Goal: Task Accomplishment & Management: Manage account settings

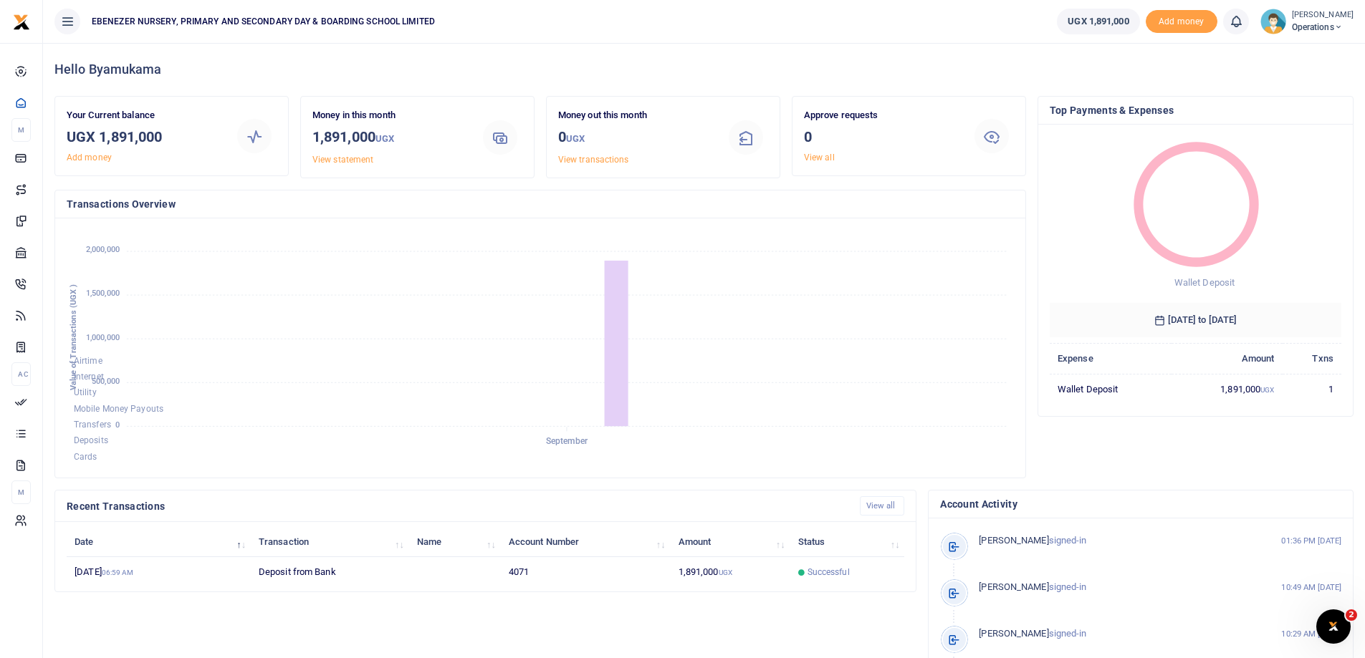
scroll to position [11, 11]
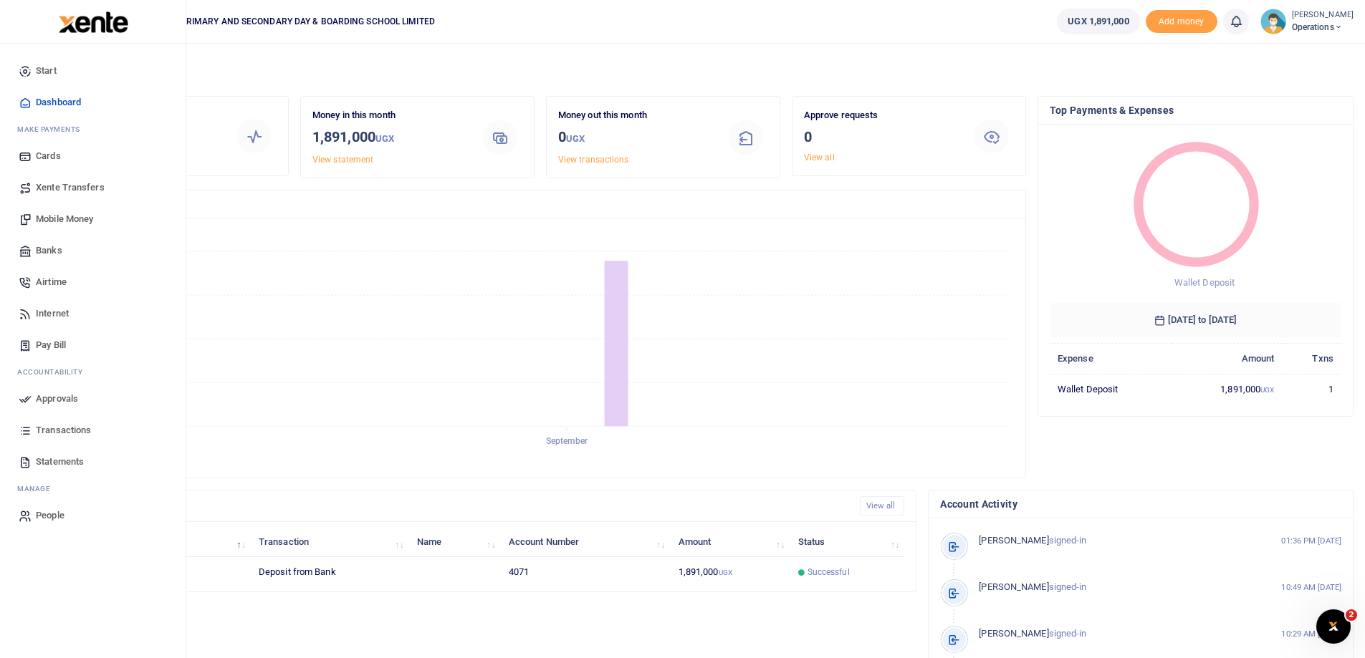
click at [49, 349] on span "Pay Bill" at bounding box center [51, 345] width 30 height 14
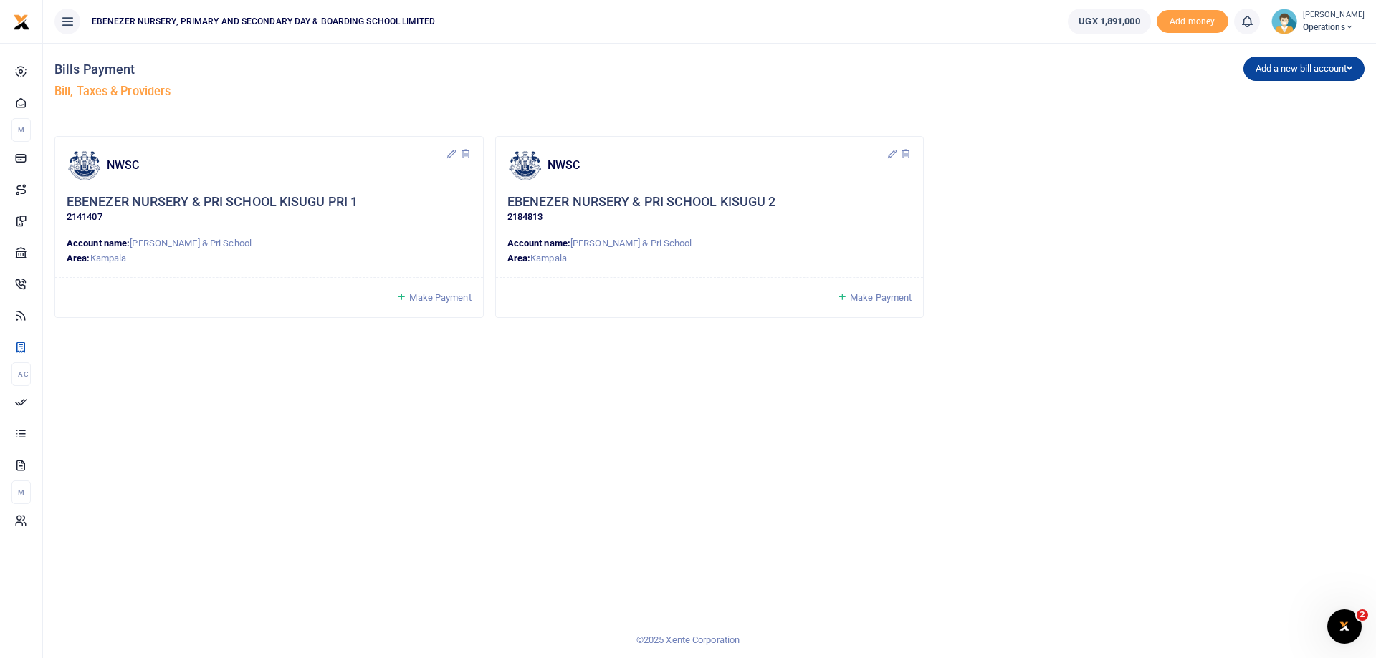
click at [1349, 69] on icon "button" at bounding box center [1349, 68] width 6 height 9
click at [1267, 73] on button "Add a new bill account" at bounding box center [1303, 69] width 121 height 24
click at [67, 23] on icon at bounding box center [67, 22] width 14 height 16
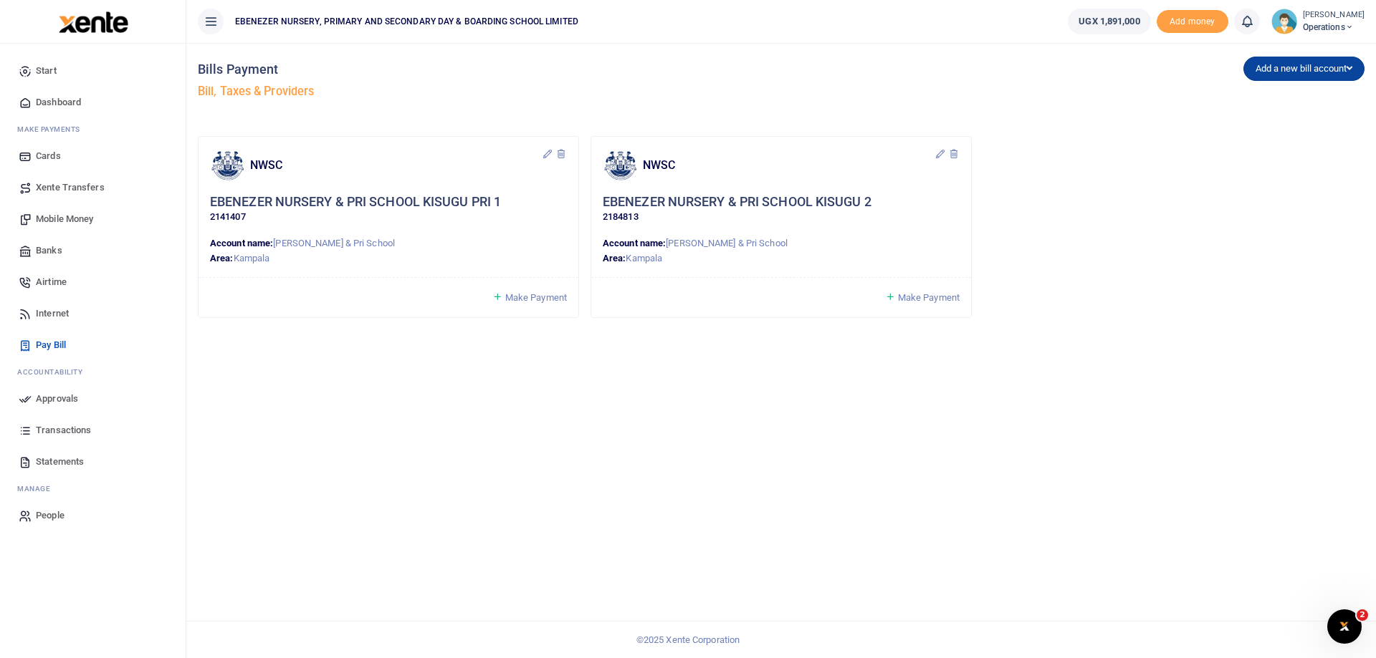
click at [1347, 67] on icon "button" at bounding box center [1349, 68] width 6 height 9
click at [1265, 67] on button "Add a new bill account" at bounding box center [1303, 69] width 121 height 24
click at [50, 251] on span "Banks" at bounding box center [49, 251] width 27 height 14
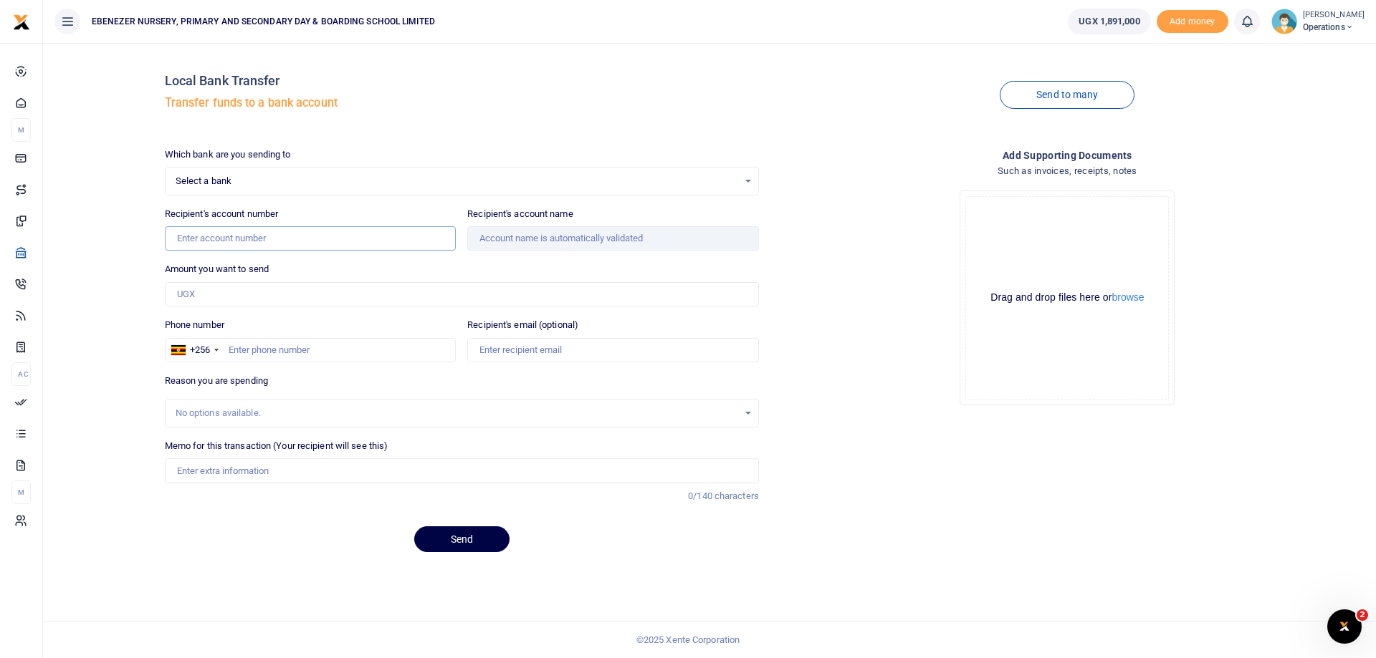
click at [255, 236] on input "Recipient's account number" at bounding box center [311, 238] width 292 height 24
click at [231, 181] on span "Select a bank" at bounding box center [457, 181] width 562 height 14
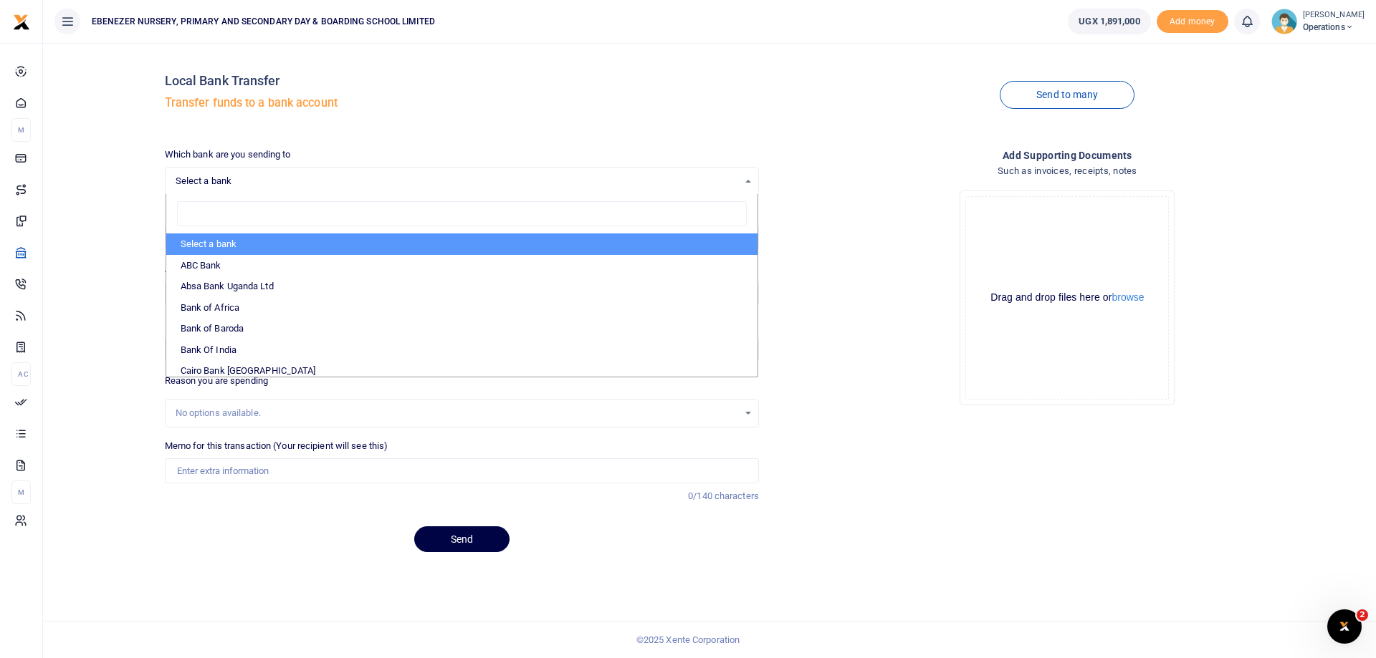
click at [699, 76] on h4 "Local Bank Transfer" at bounding box center [462, 81] width 594 height 16
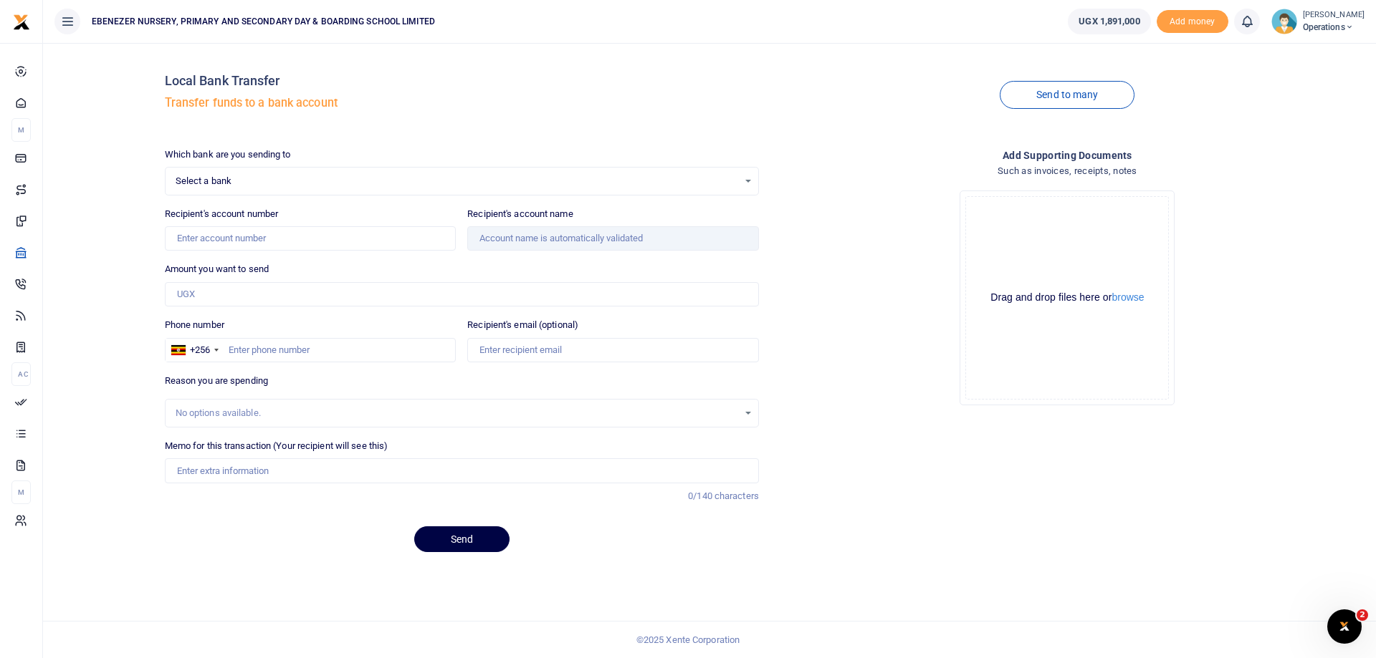
click at [225, 183] on span "Select a bank" at bounding box center [457, 181] width 562 height 14
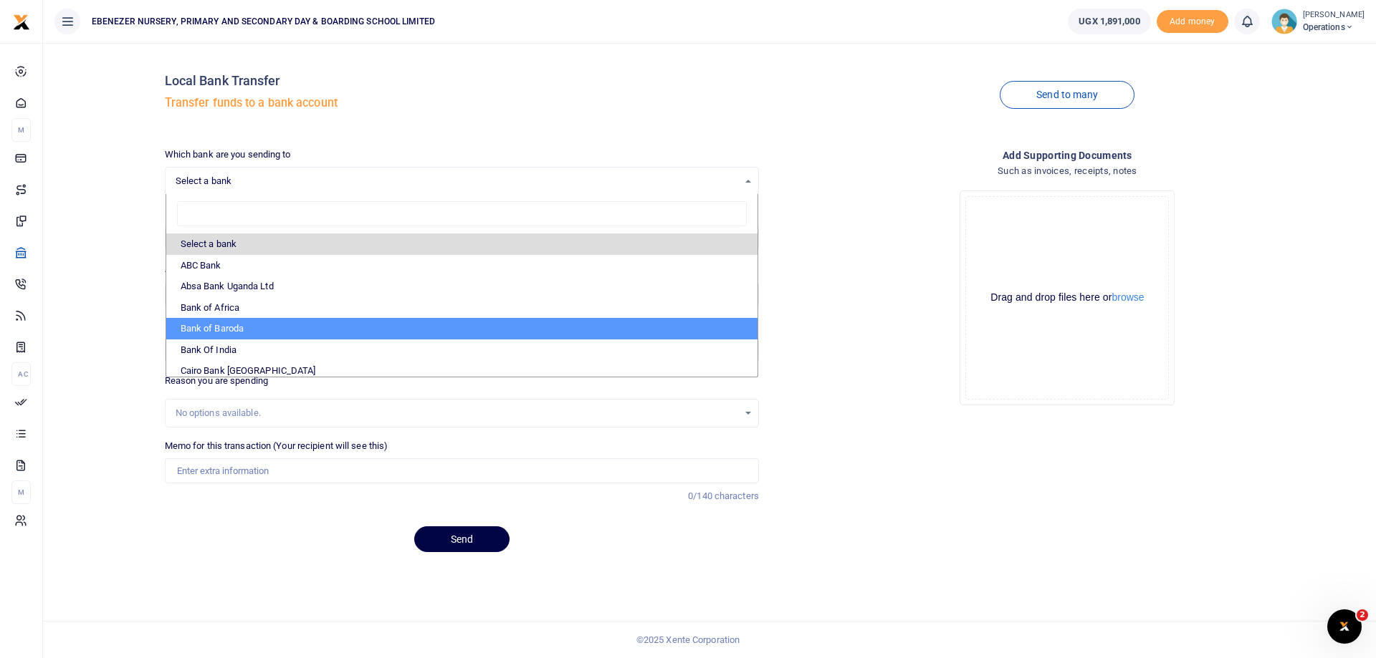
scroll to position [72, 0]
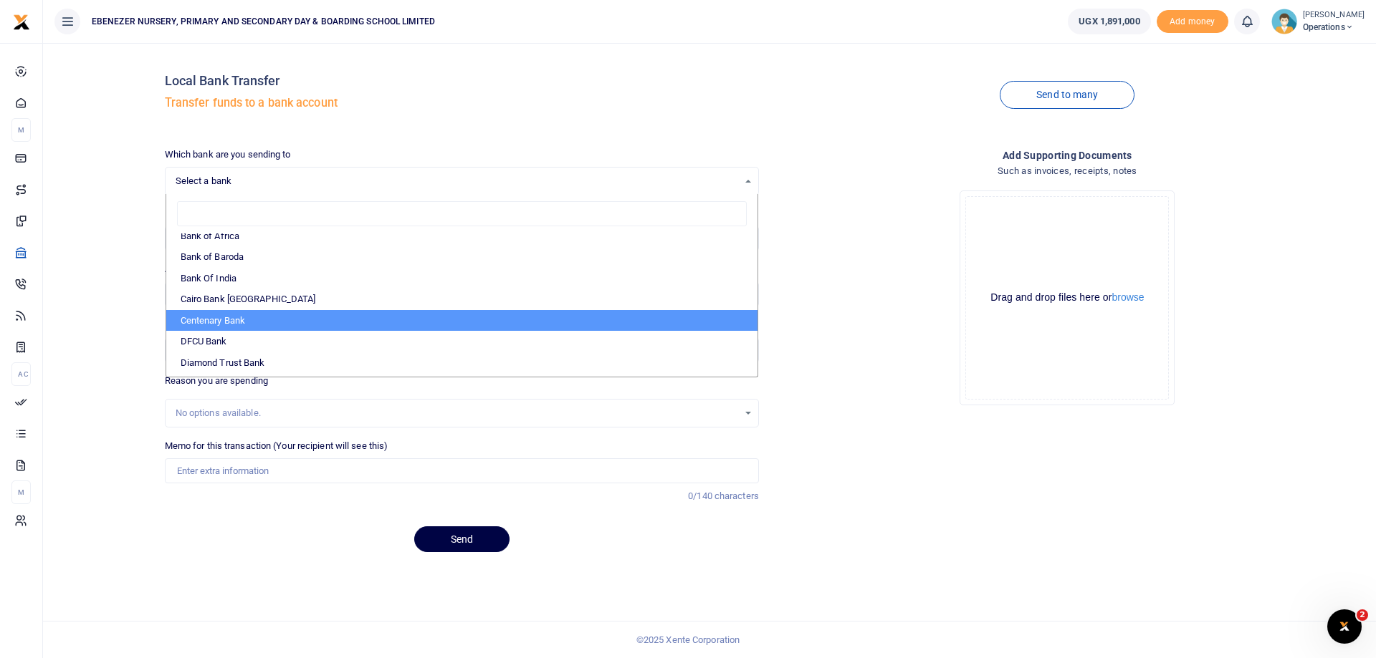
click at [228, 321] on li "Centenary Bank" at bounding box center [461, 320] width 591 height 21
select select "CENT"
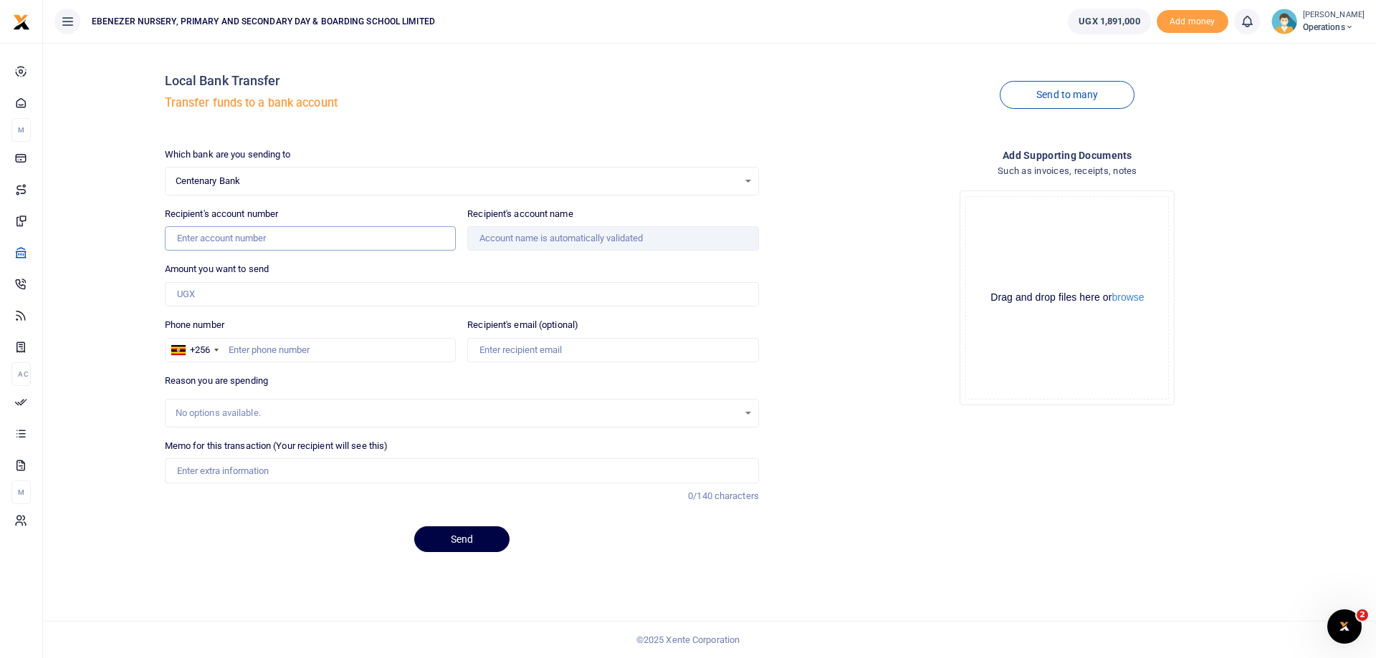
click at [246, 236] on input "Recipient's account number" at bounding box center [311, 238] width 292 height 24
click at [540, 266] on div "Amount you want to send Amount is required." at bounding box center [462, 284] width 594 height 44
click at [238, 234] on input "31001202220" at bounding box center [311, 238] width 292 height 24
click at [414, 527] on button "Send" at bounding box center [461, 540] width 95 height 26
click at [515, 239] on input "Recipient's account name" at bounding box center [613, 238] width 292 height 24
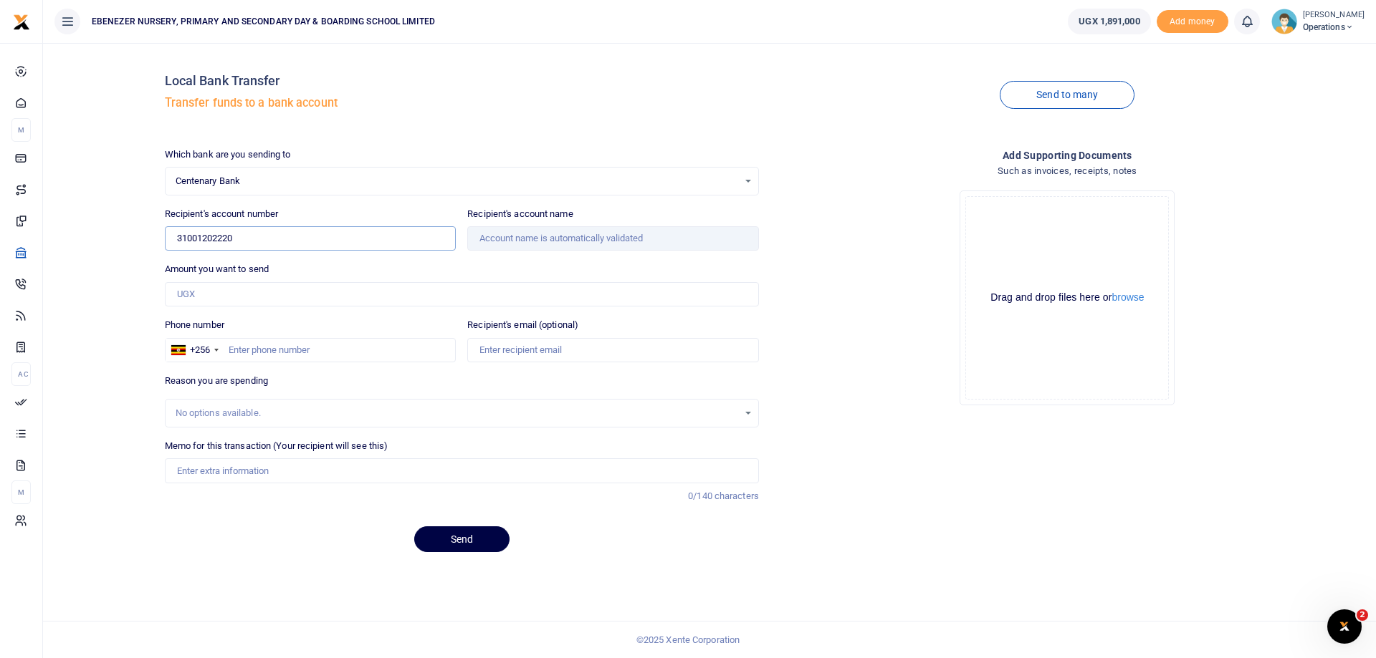
click at [226, 239] on input "31001202220" at bounding box center [311, 238] width 292 height 24
click at [248, 238] on input "31001202220" at bounding box center [311, 238] width 292 height 24
type input "3"
type input "3100102220"
click at [294, 272] on div "Amount you want to send Amount is required." at bounding box center [462, 284] width 594 height 44
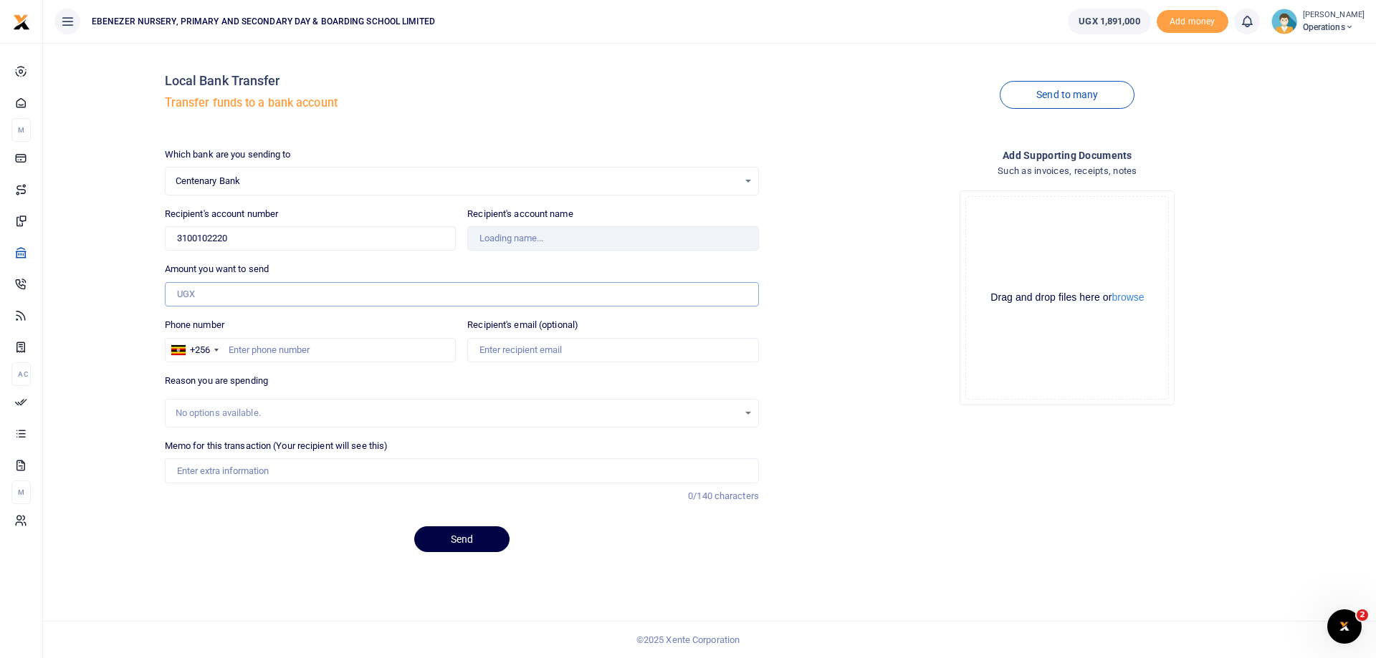
click at [205, 299] on input "Amount you want to send" at bounding box center [462, 294] width 594 height 24
type input "1"
type input "Mwejo Havilah Enterprises"
type input "1,843,000"
click at [279, 324] on div "Phone number +256 Uganda +256" at bounding box center [311, 340] width 292 height 44
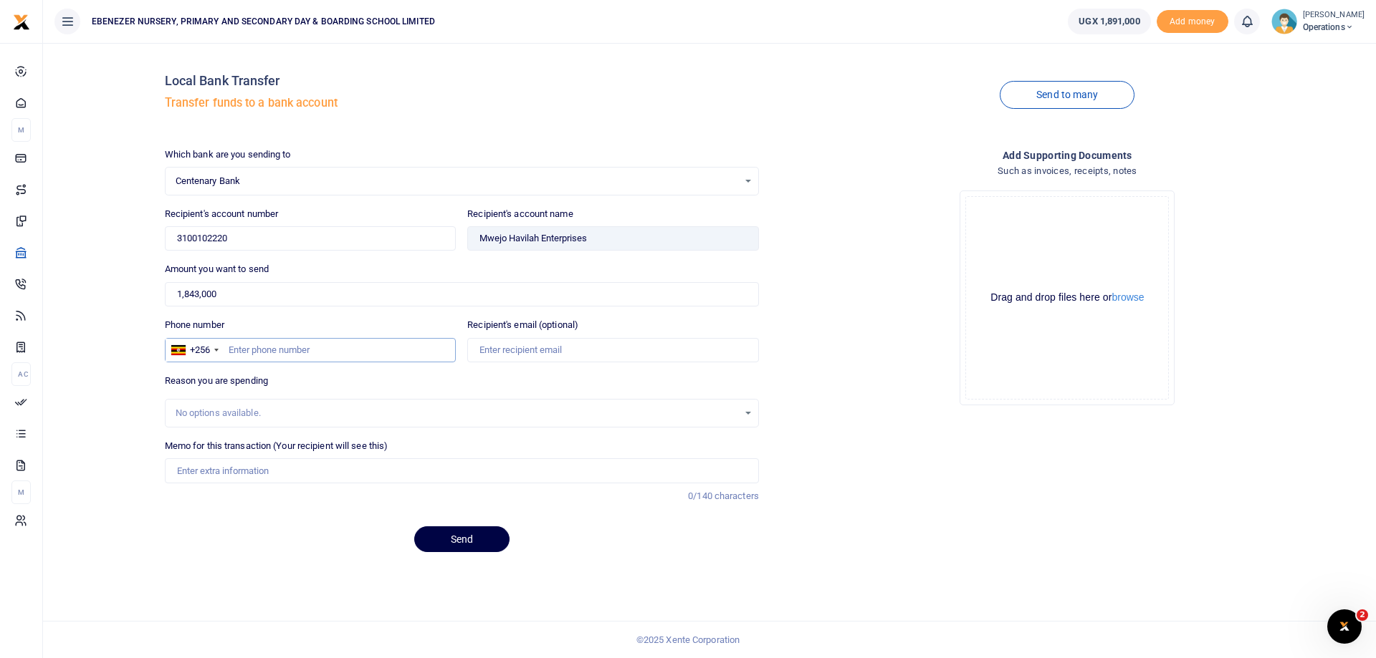
click at [281, 357] on input "Phone number" at bounding box center [311, 350] width 292 height 24
type input "0787394173"
click at [547, 350] on input "Recipient's email (optional)" at bounding box center [613, 350] width 292 height 24
type input "ebenezer.acc1@gmail.com"
click at [251, 414] on div "No options available." at bounding box center [457, 413] width 562 height 14
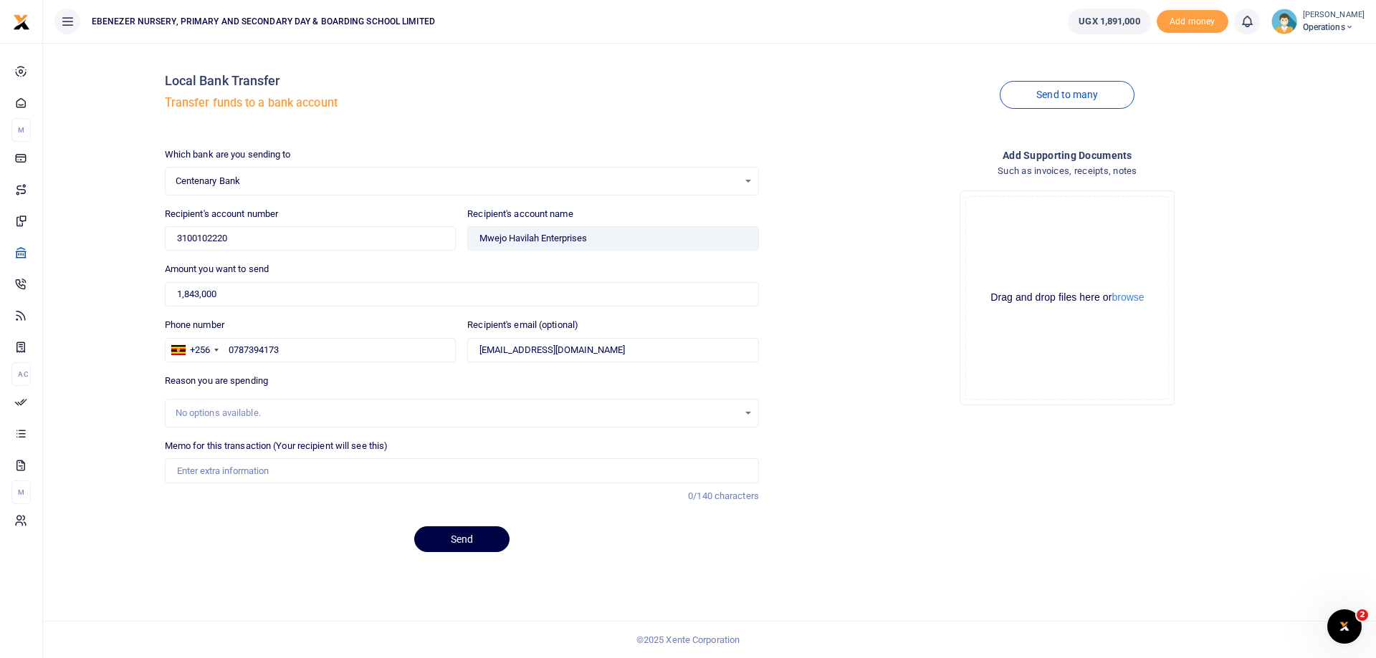
click at [208, 413] on div "No options available." at bounding box center [457, 413] width 562 height 14
click at [214, 413] on div "No options available." at bounding box center [457, 413] width 562 height 14
drag, startPoint x: 214, startPoint y: 413, endPoint x: 192, endPoint y: 413, distance: 22.2
click at [192, 413] on div "No options available." at bounding box center [457, 413] width 562 height 14
click at [191, 413] on div "No options available." at bounding box center [457, 413] width 562 height 14
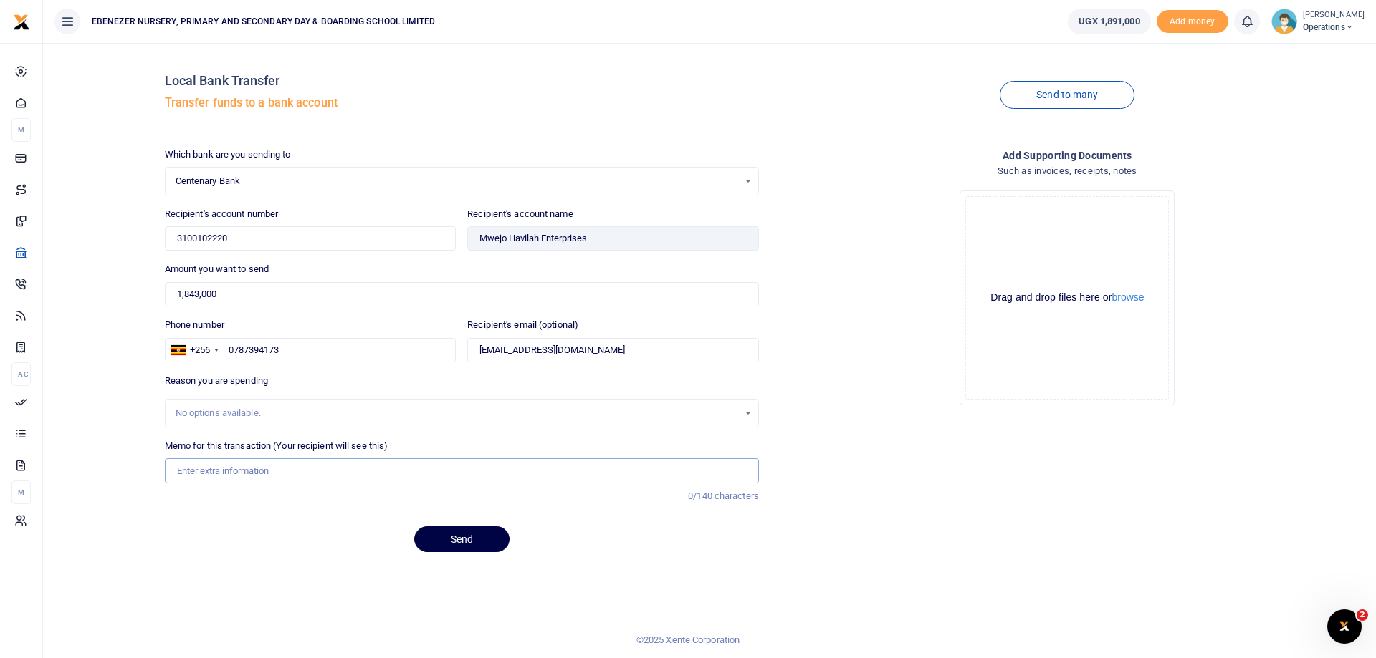
click at [230, 476] on input "Memo for this transaction (Your recipient will see this)" at bounding box center [462, 471] width 594 height 24
click at [179, 472] on input "NSSF FOR PRIMARY SCHOOL KISUGU" at bounding box center [462, 471] width 594 height 24
type input "[DATE] NSSF FOR PRIMARY SCHOOL [GEOGRAPHIC_DATA]"
click at [603, 517] on div "Which bank are you sending to Centenary Bank Select an option... Select a bank …" at bounding box center [461, 356] width 605 height 417
click at [461, 544] on button "Send" at bounding box center [461, 540] width 95 height 26
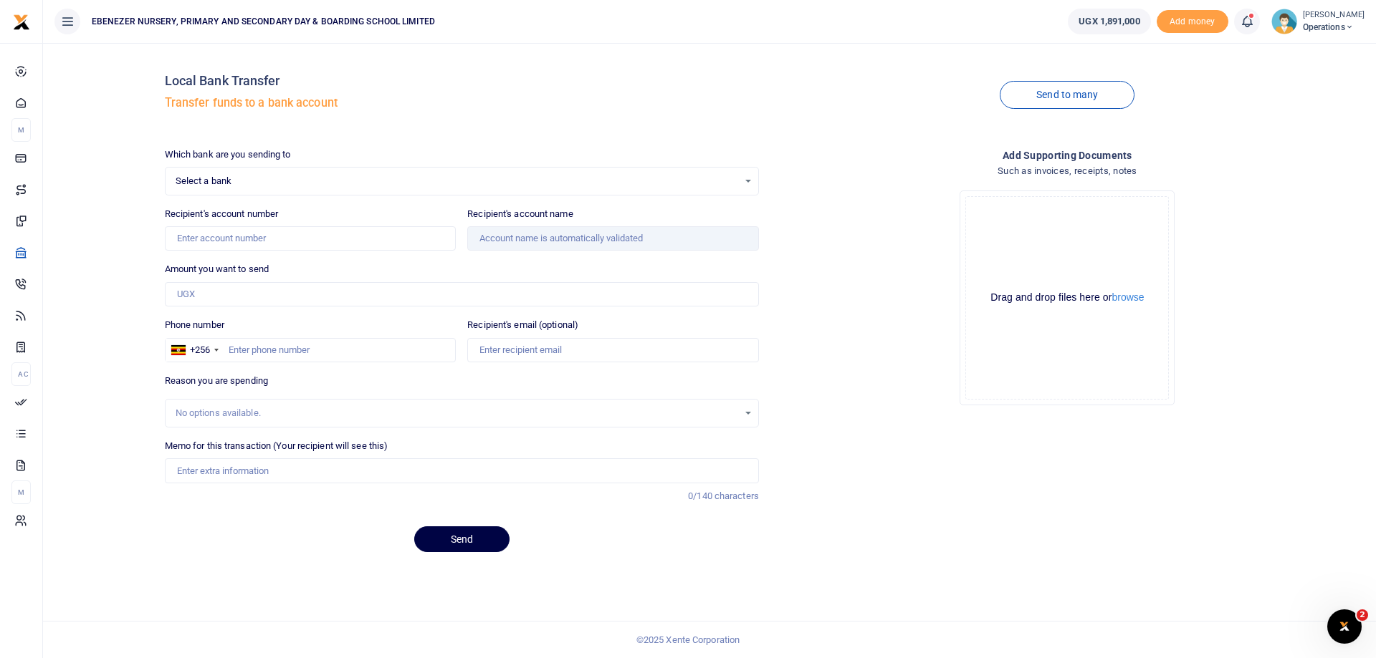
click at [67, 24] on icon at bounding box center [67, 22] width 14 height 16
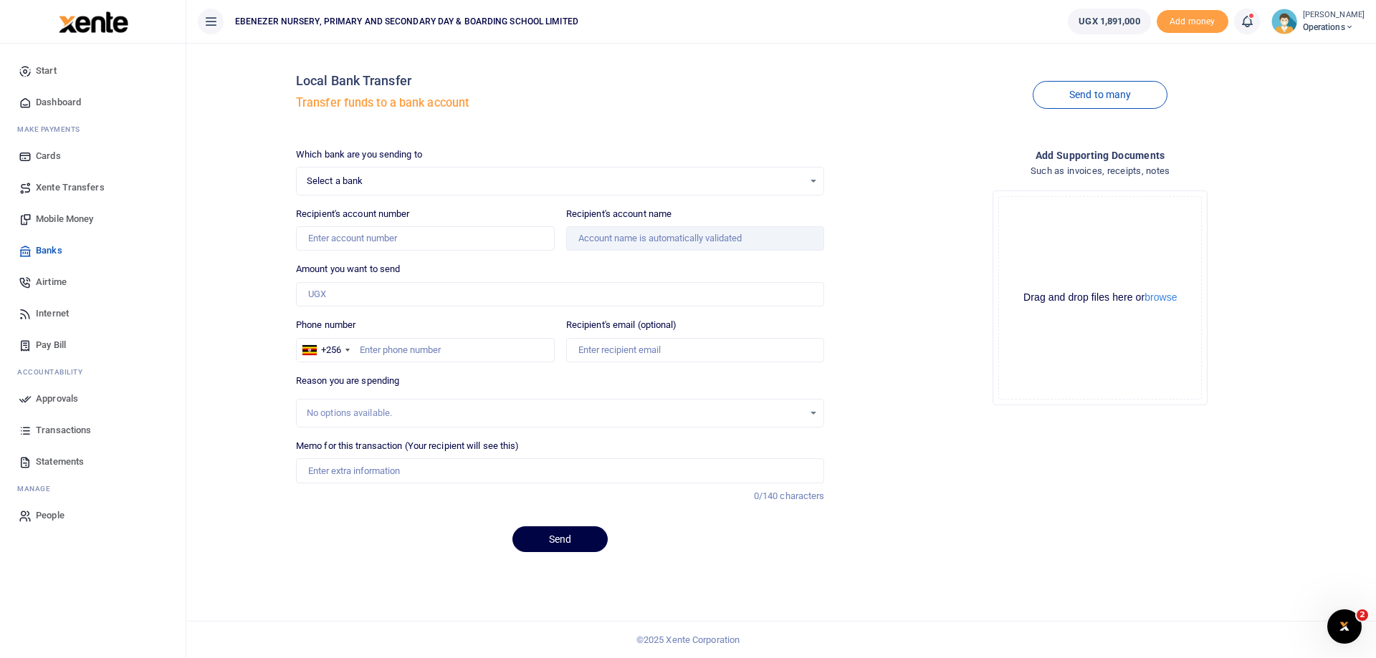
click at [60, 401] on span "Approvals" at bounding box center [57, 399] width 42 height 14
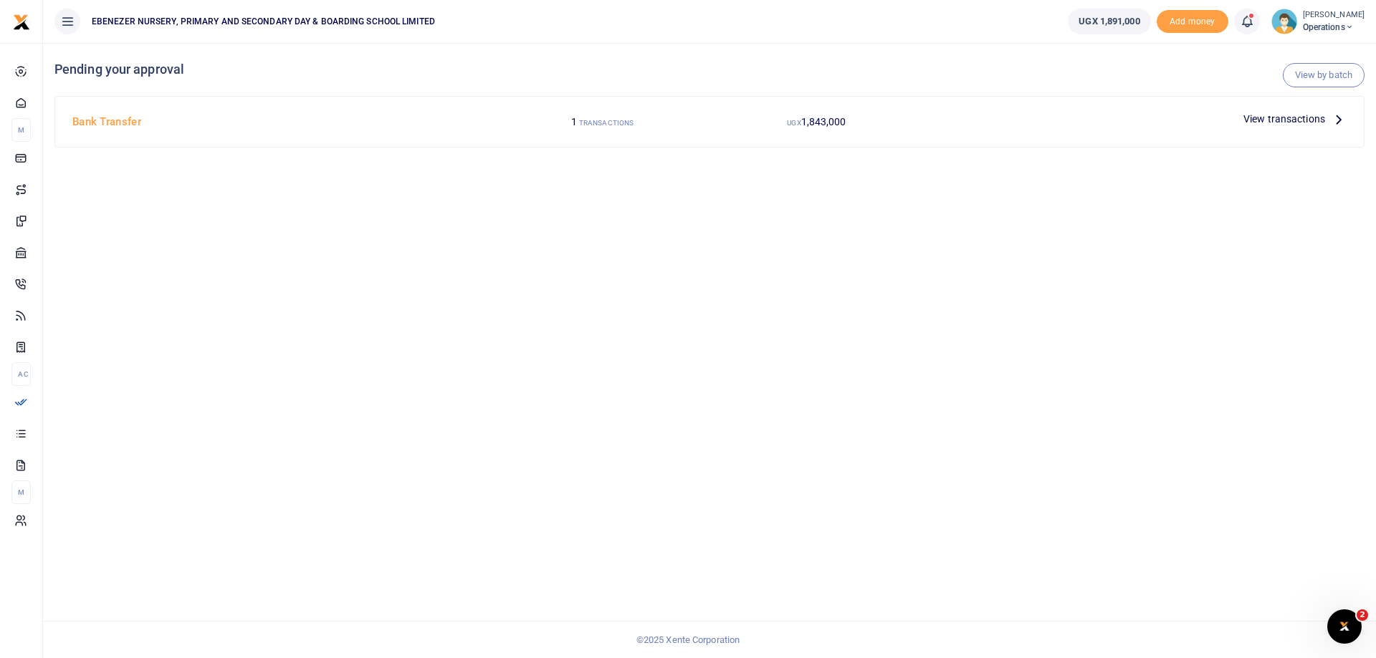
click at [1282, 118] on span "View transactions" at bounding box center [1284, 119] width 82 height 16
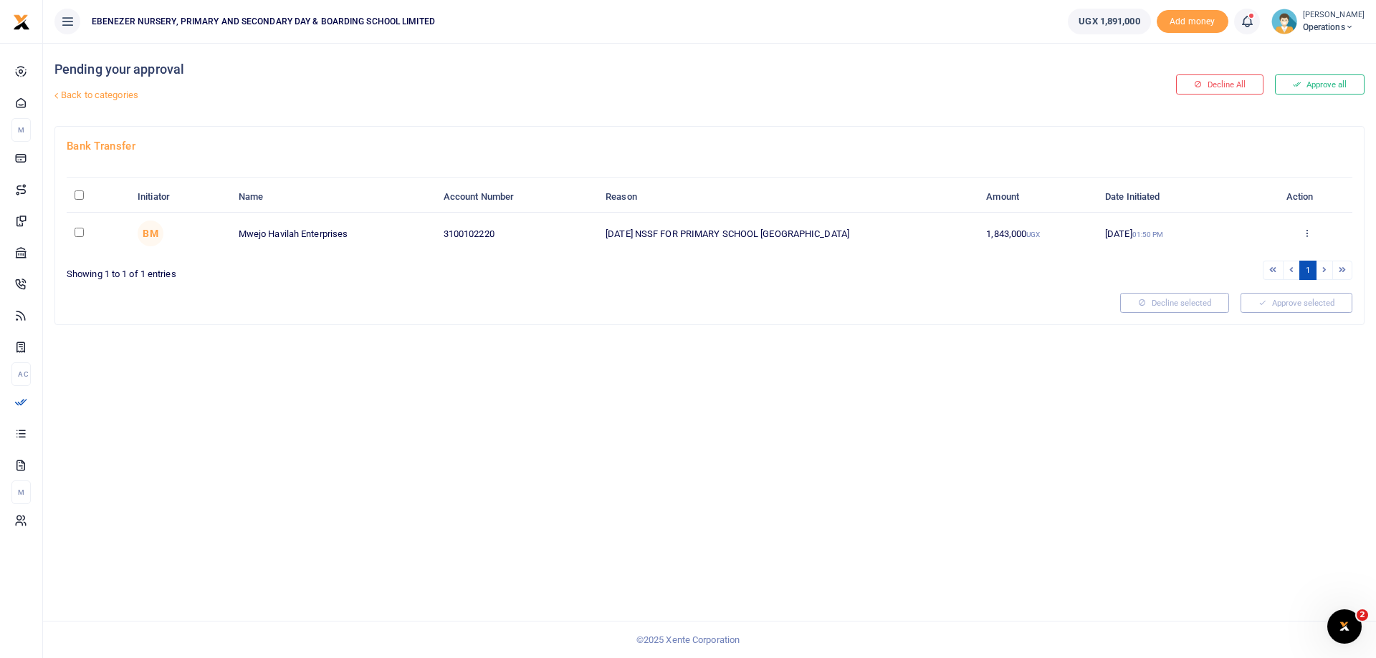
click at [79, 234] on input "checkbox" at bounding box center [79, 232] width 9 height 9
checkbox input "true"
click at [684, 236] on td "[DATE] NSSF FOR PRIMARY SCHOOL [GEOGRAPHIC_DATA]" at bounding box center [788, 234] width 380 height 42
click at [824, 234] on td "[DATE] NSSF FOR PRIMARY SCHOOL [GEOGRAPHIC_DATA]" at bounding box center [788, 234] width 380 height 42
click at [1307, 233] on icon at bounding box center [1306, 233] width 9 height 10
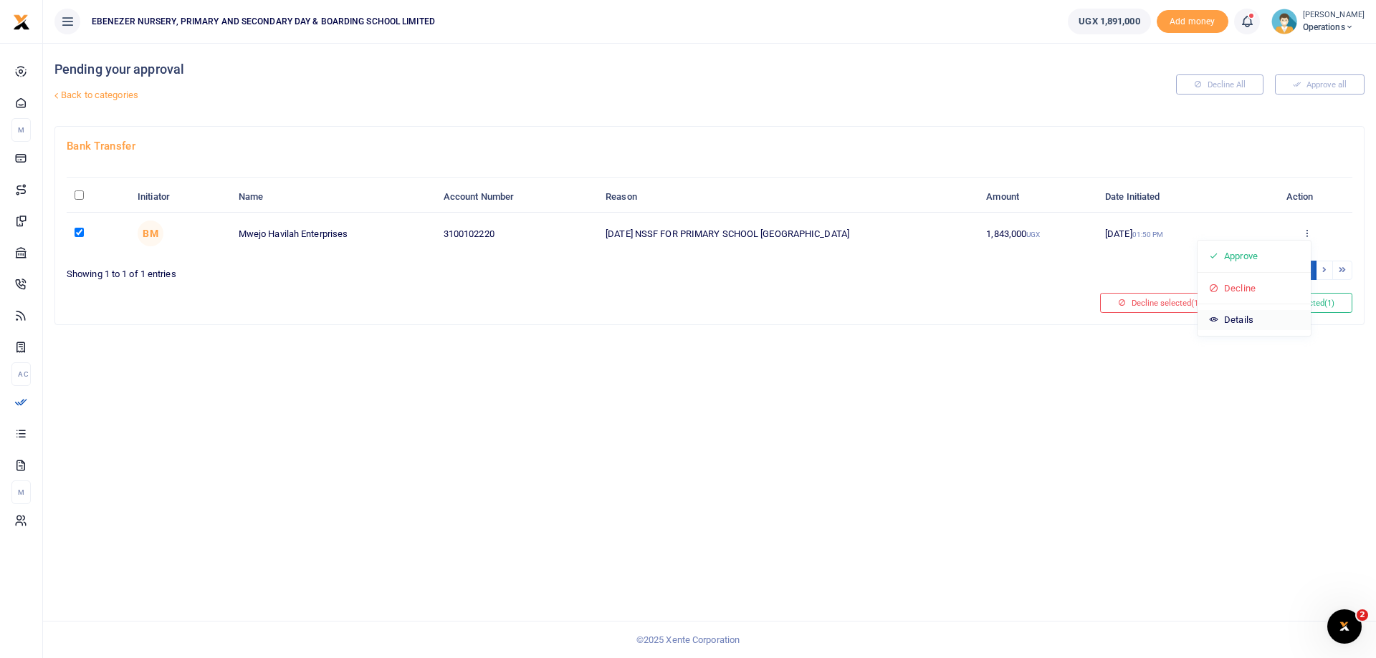
click at [1238, 320] on link "Details" at bounding box center [1253, 320] width 113 height 20
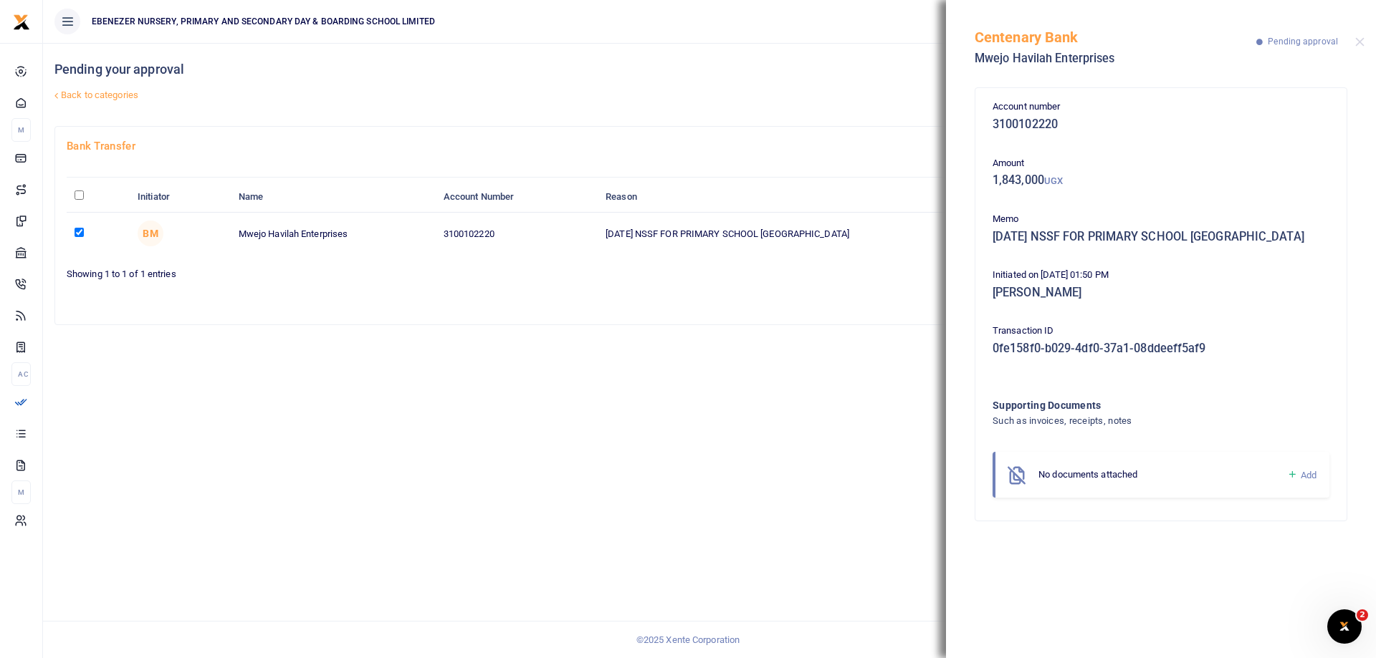
click at [1049, 353] on h5 "0fe158f0-b029-4df0-37a1-08ddeeff5af9" at bounding box center [1160, 349] width 337 height 14
click at [1065, 235] on h5 "AUGUST 2025 NSSF FOR PRIMARY SCHOOL KISUGU" at bounding box center [1160, 237] width 337 height 14
click at [1155, 242] on h5 "AUGUST 2025 NSSF FOR PRIMARY SCHOOL KISUGU" at bounding box center [1160, 237] width 337 height 14
click at [1262, 231] on h5 "AUGUST 2025 NSSF FOR PRIMARY SCHOOL KISUGU" at bounding box center [1160, 237] width 337 height 14
click at [1358, 40] on button "Close" at bounding box center [1359, 41] width 9 height 9
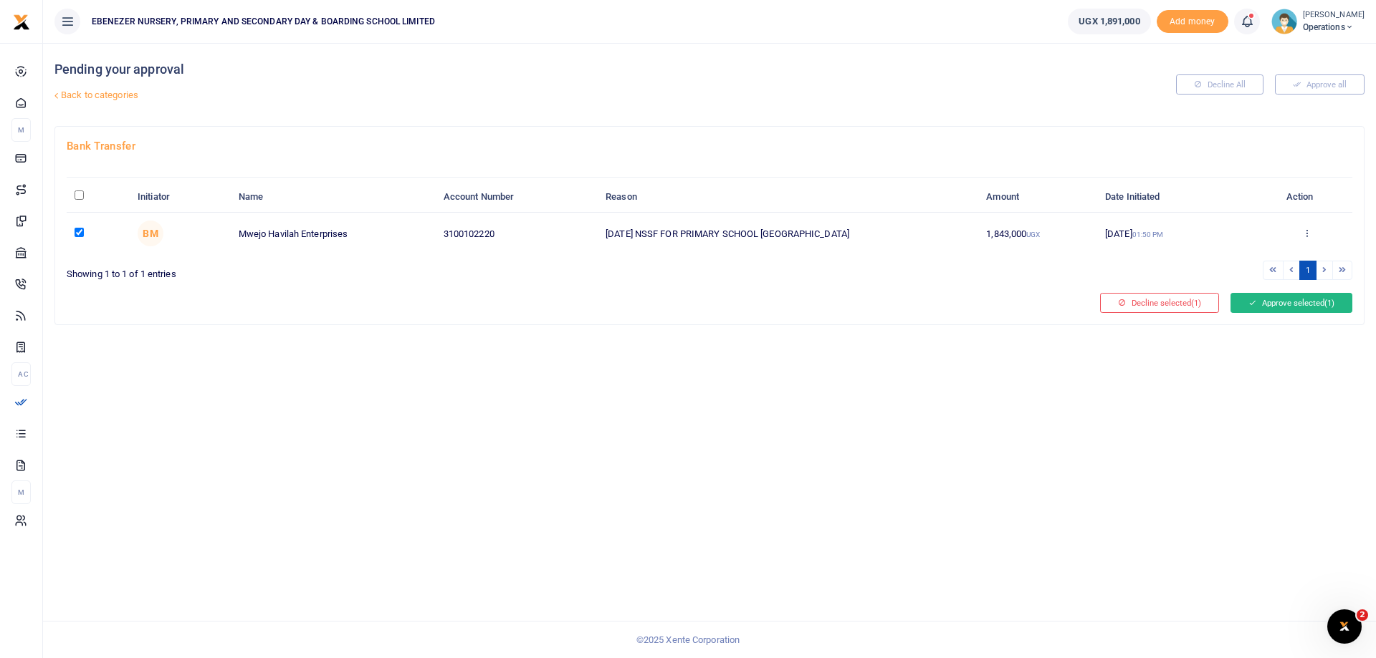
click at [1267, 303] on button "Approve selected (1)" at bounding box center [1291, 303] width 122 height 20
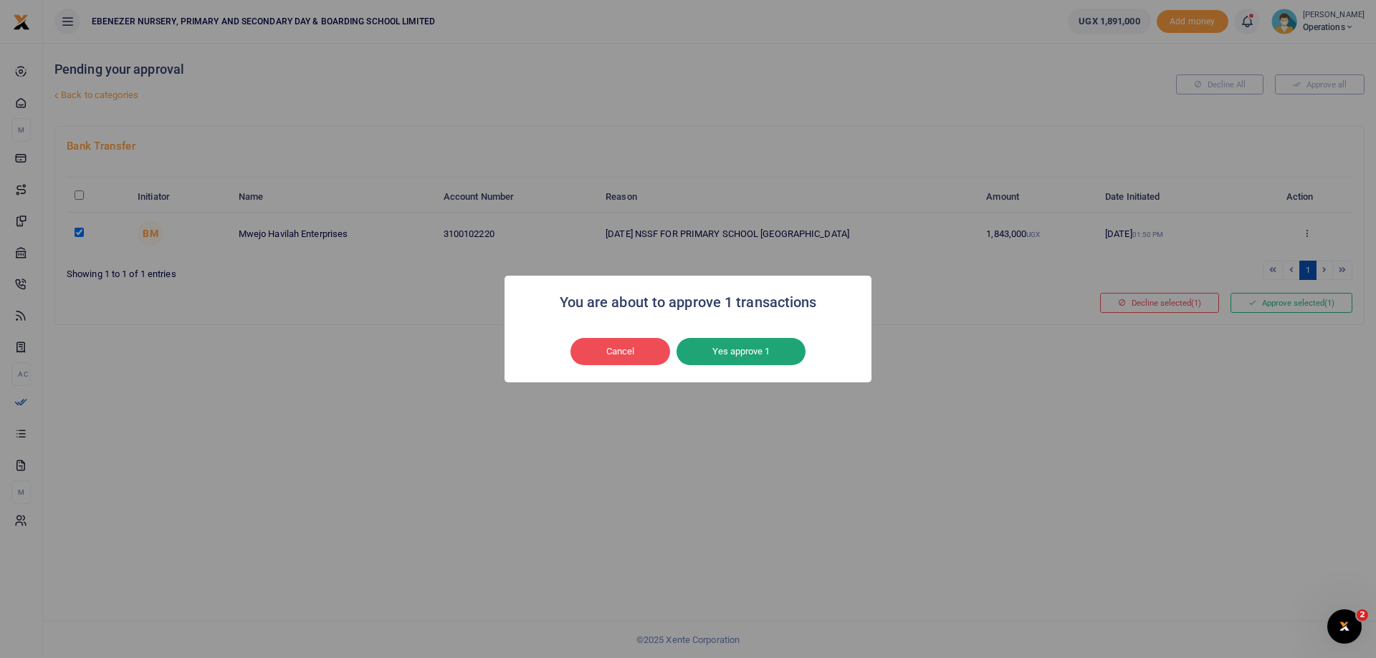
click at [744, 356] on button "Yes approve 1" at bounding box center [740, 351] width 129 height 27
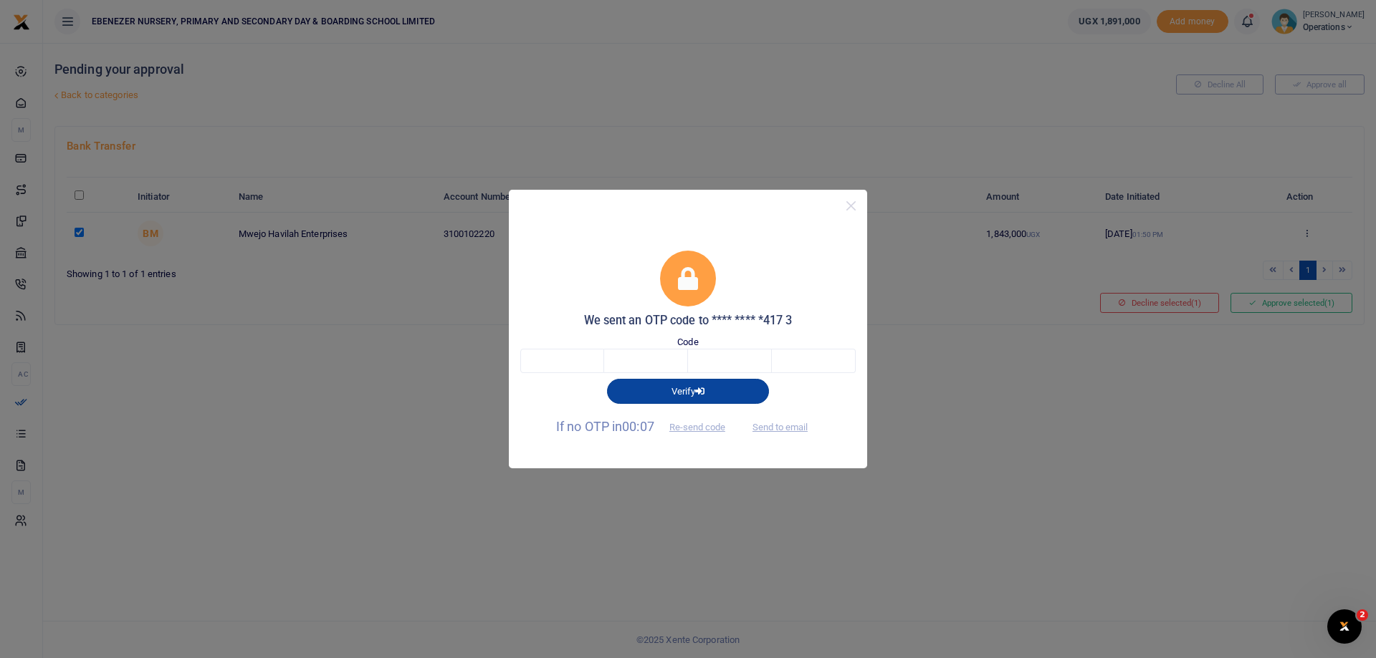
click at [709, 393] on button "Verify" at bounding box center [688, 391] width 162 height 24
click at [701, 341] on div "Code" at bounding box center [687, 354] width 335 height 39
click at [696, 317] on h5 "We sent an OTP code to **** **** *417 3" at bounding box center [687, 321] width 335 height 14
click at [704, 392] on icon "button" at bounding box center [699, 391] width 9 height 9
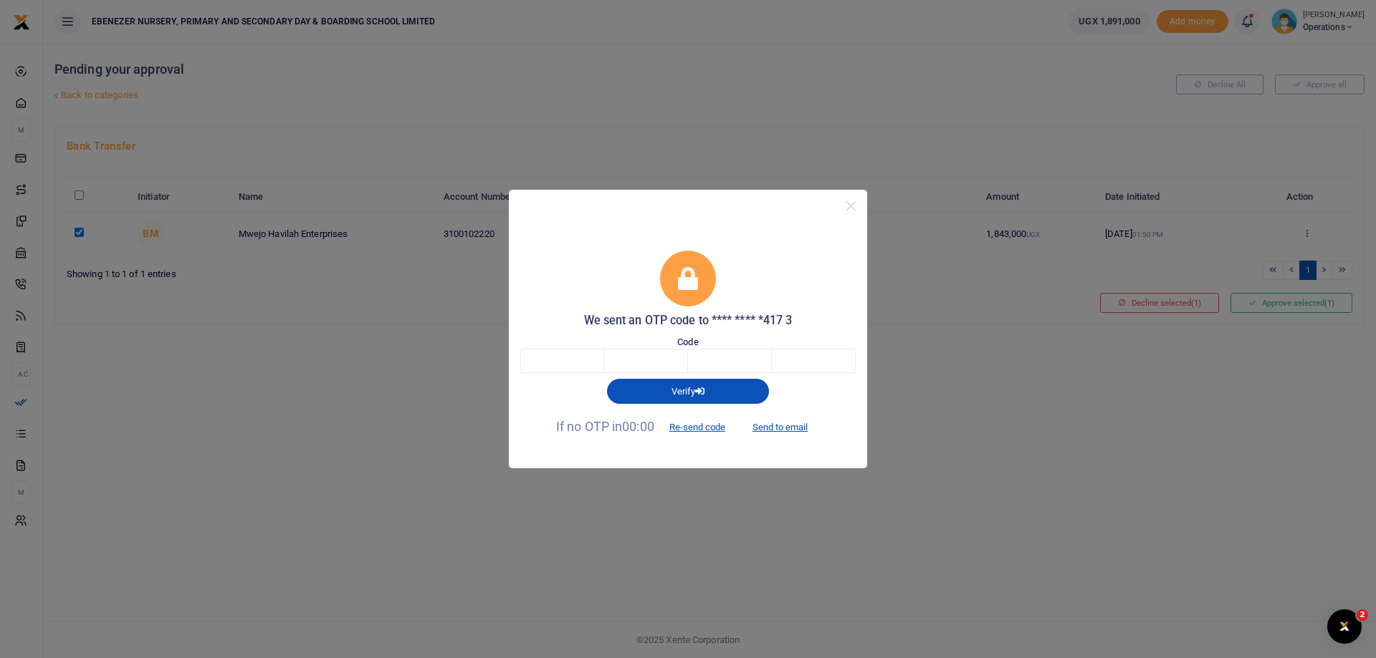
click at [704, 337] on div "Code" at bounding box center [687, 354] width 335 height 39
click at [696, 390] on icon "button" at bounding box center [699, 391] width 9 height 9
click at [699, 390] on icon "button" at bounding box center [699, 391] width 9 height 9
click at [702, 390] on icon "button" at bounding box center [699, 391] width 9 height 9
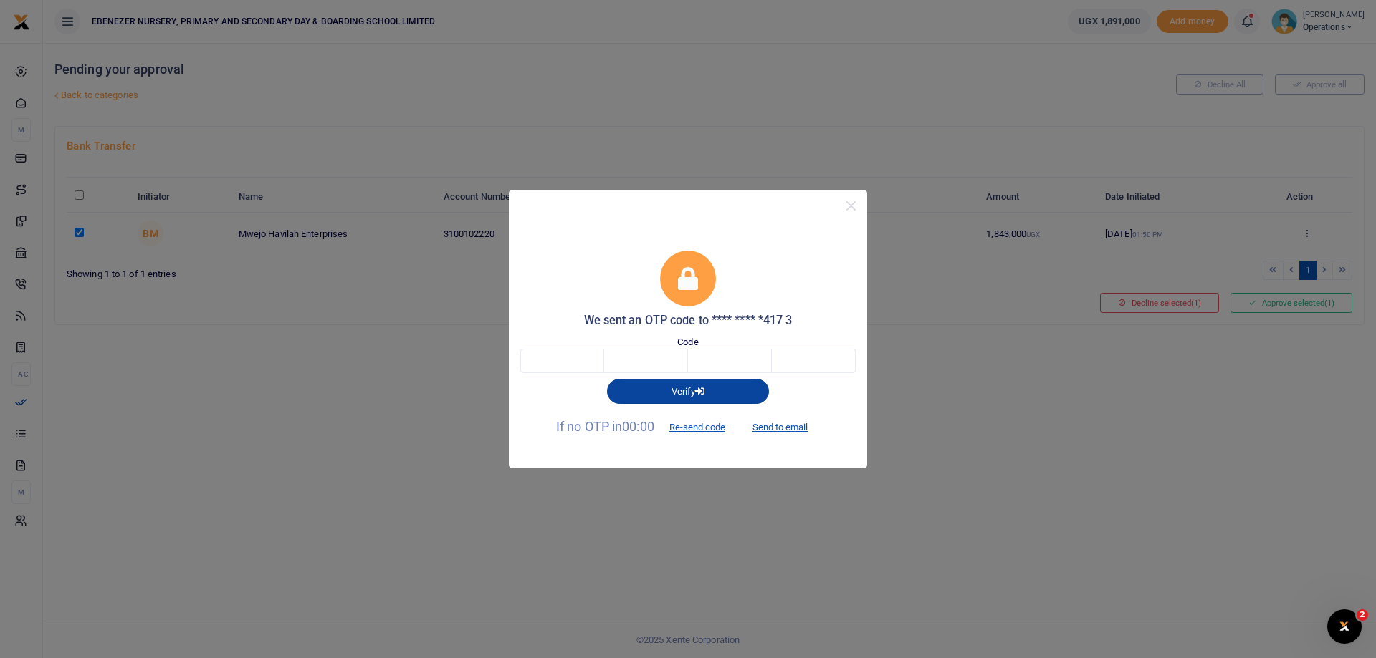
click at [702, 390] on icon "button" at bounding box center [699, 391] width 9 height 9
click at [668, 395] on button "Verify" at bounding box center [688, 391] width 162 height 24
click at [667, 392] on button "Verify" at bounding box center [688, 391] width 162 height 24
click at [696, 343] on label "Code" at bounding box center [687, 342] width 21 height 14
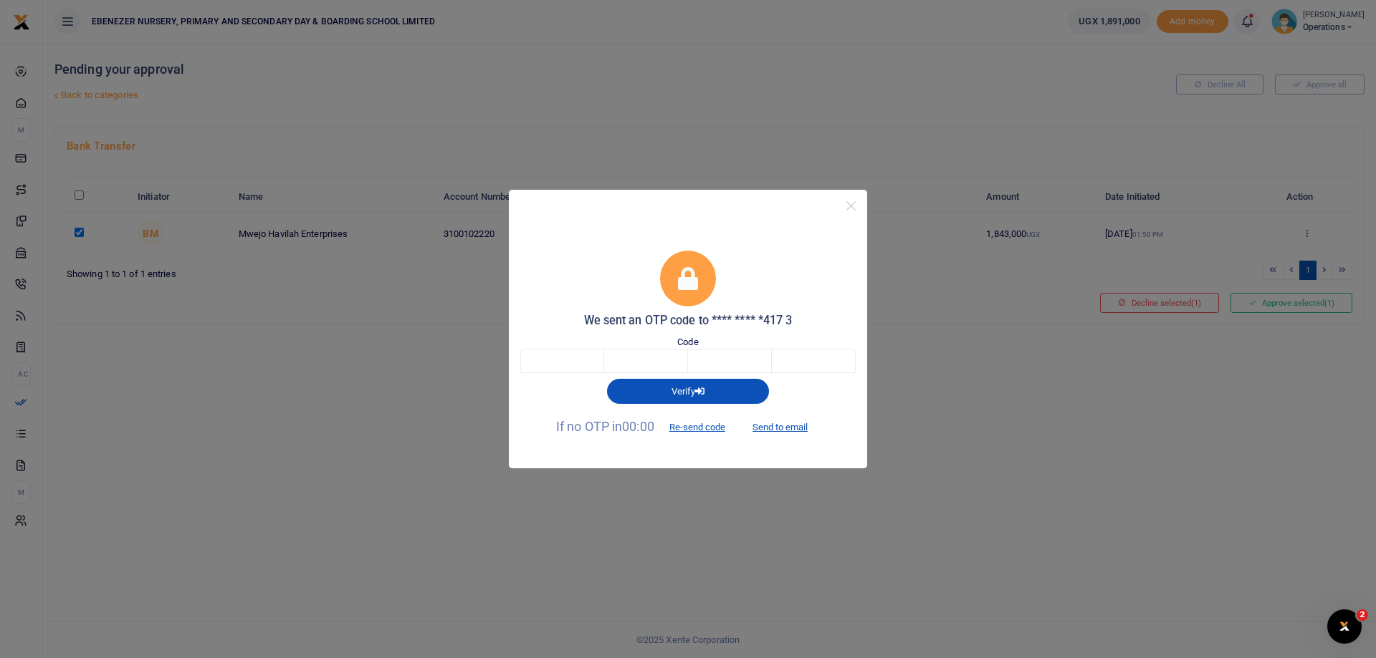
click at [704, 319] on h5 "We sent an OTP code to **** **** *417 3" at bounding box center [687, 321] width 335 height 14
click at [683, 431] on button "Re-send code" at bounding box center [697, 428] width 80 height 24
click at [701, 388] on icon "button" at bounding box center [699, 391] width 9 height 9
click at [607, 379] on button "Verify" at bounding box center [688, 391] width 162 height 24
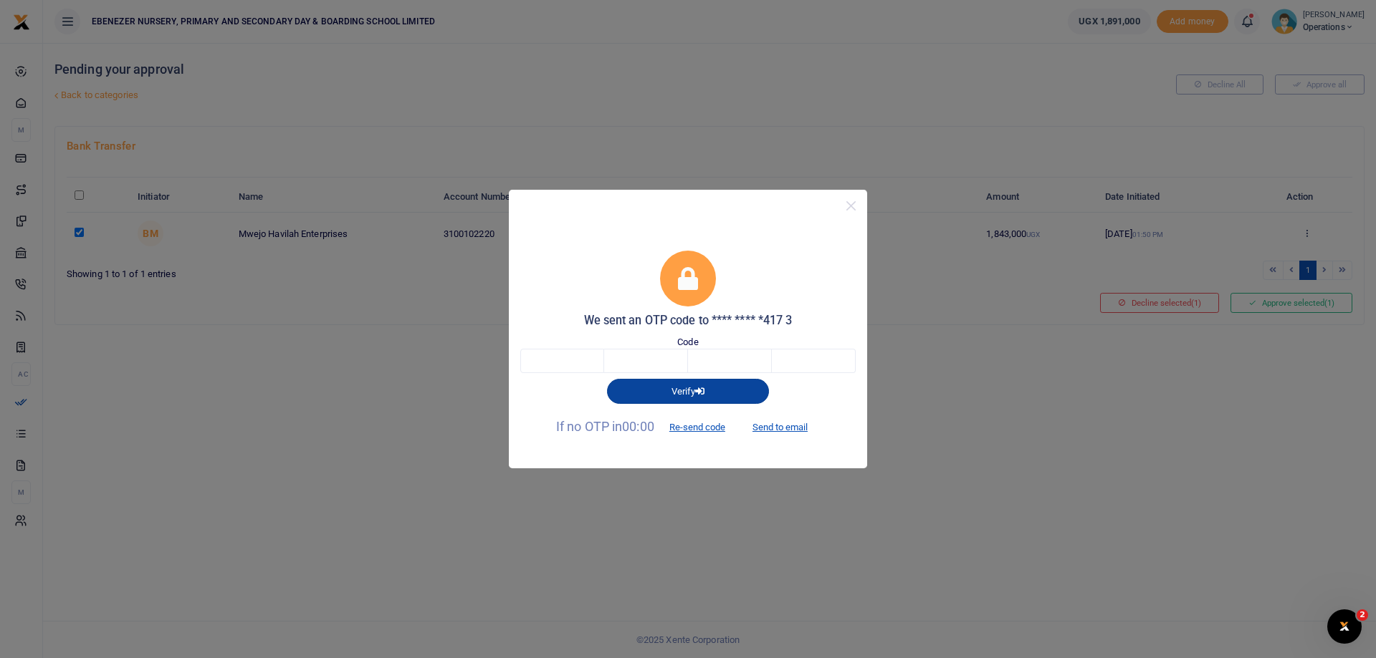
click at [607, 379] on button "Verify" at bounding box center [688, 391] width 162 height 24
click at [693, 280] on icon at bounding box center [688, 278] width 20 height 23
click at [701, 393] on icon "button" at bounding box center [699, 391] width 9 height 9
click at [681, 267] on icon at bounding box center [688, 278] width 20 height 23
click at [686, 285] on icon at bounding box center [688, 278] width 20 height 23
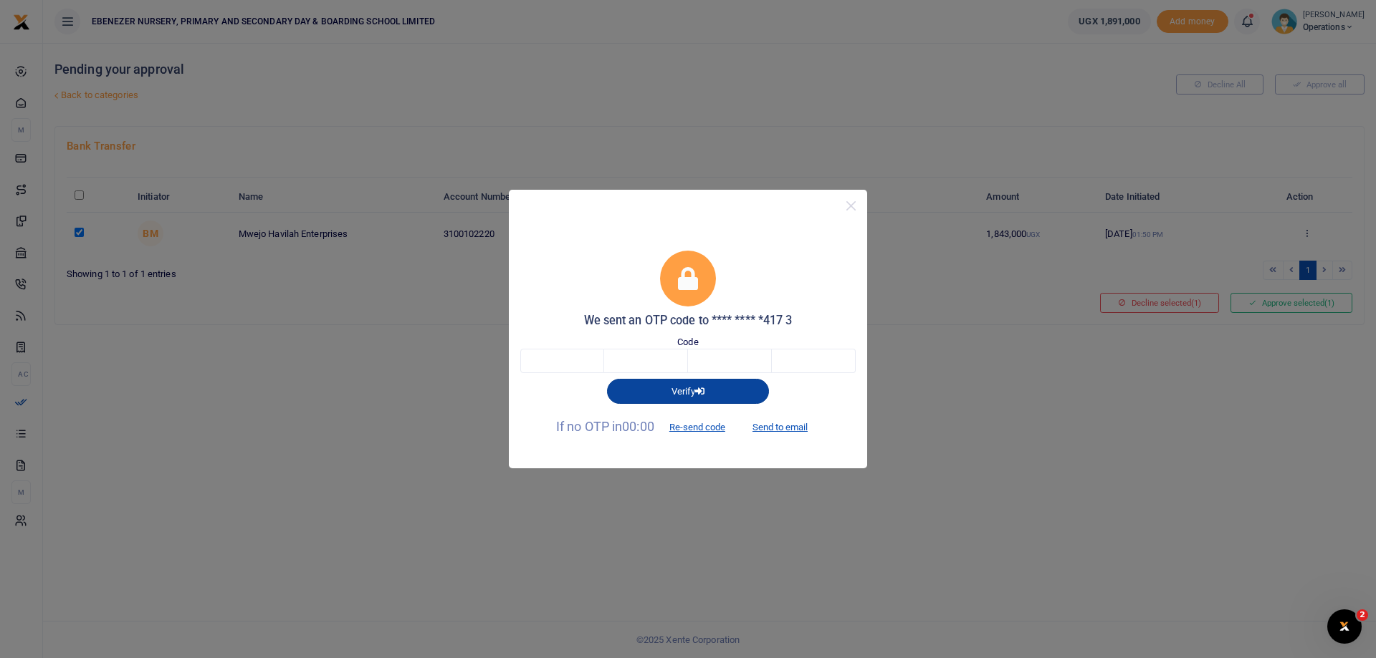
click at [695, 393] on button "Verify" at bounding box center [688, 391] width 162 height 24
drag, startPoint x: 695, startPoint y: 393, endPoint x: 676, endPoint y: 388, distance: 19.1
click at [676, 388] on button "Verify" at bounding box center [688, 391] width 162 height 24
click at [691, 343] on label "Code" at bounding box center [687, 342] width 21 height 14
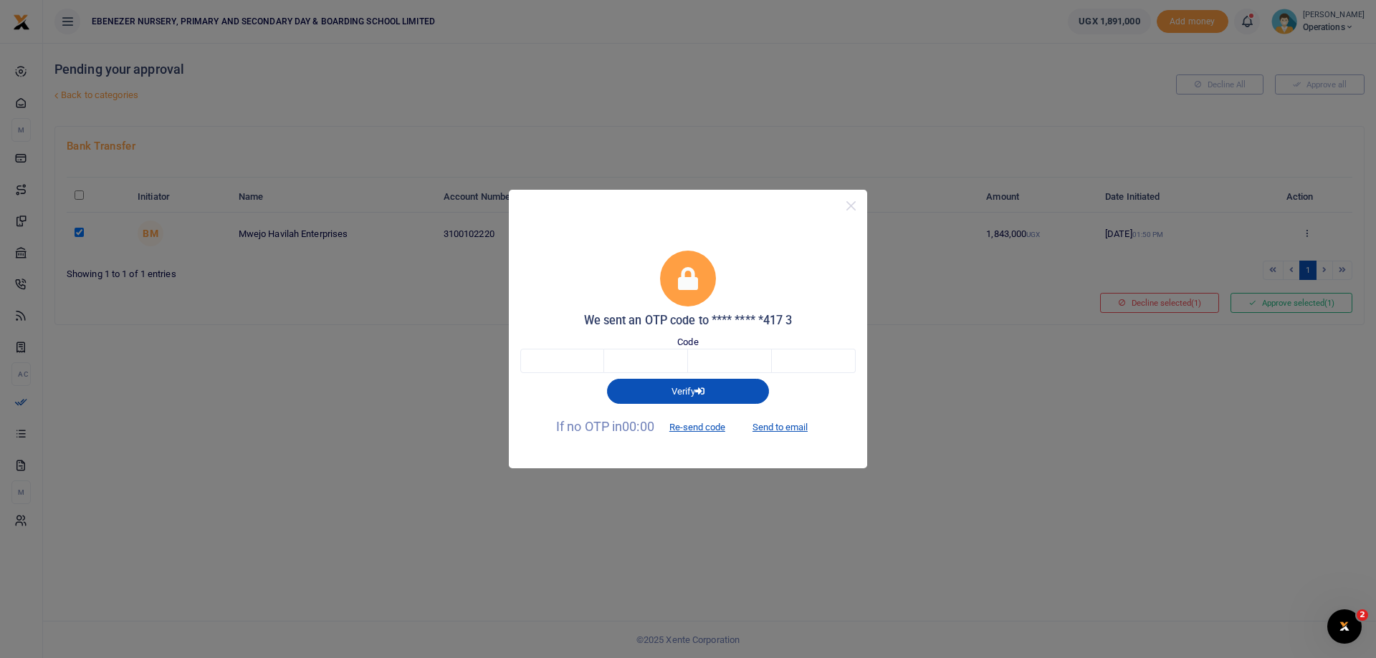
click at [689, 315] on h5 "We sent an OTP code to **** **** *417 3" at bounding box center [687, 321] width 335 height 14
click at [689, 279] on icon at bounding box center [688, 278] width 20 height 23
click at [701, 391] on icon "button" at bounding box center [699, 391] width 9 height 9
click at [701, 389] on icon "button" at bounding box center [699, 391] width 9 height 9
click at [702, 392] on icon "button" at bounding box center [699, 391] width 9 height 9
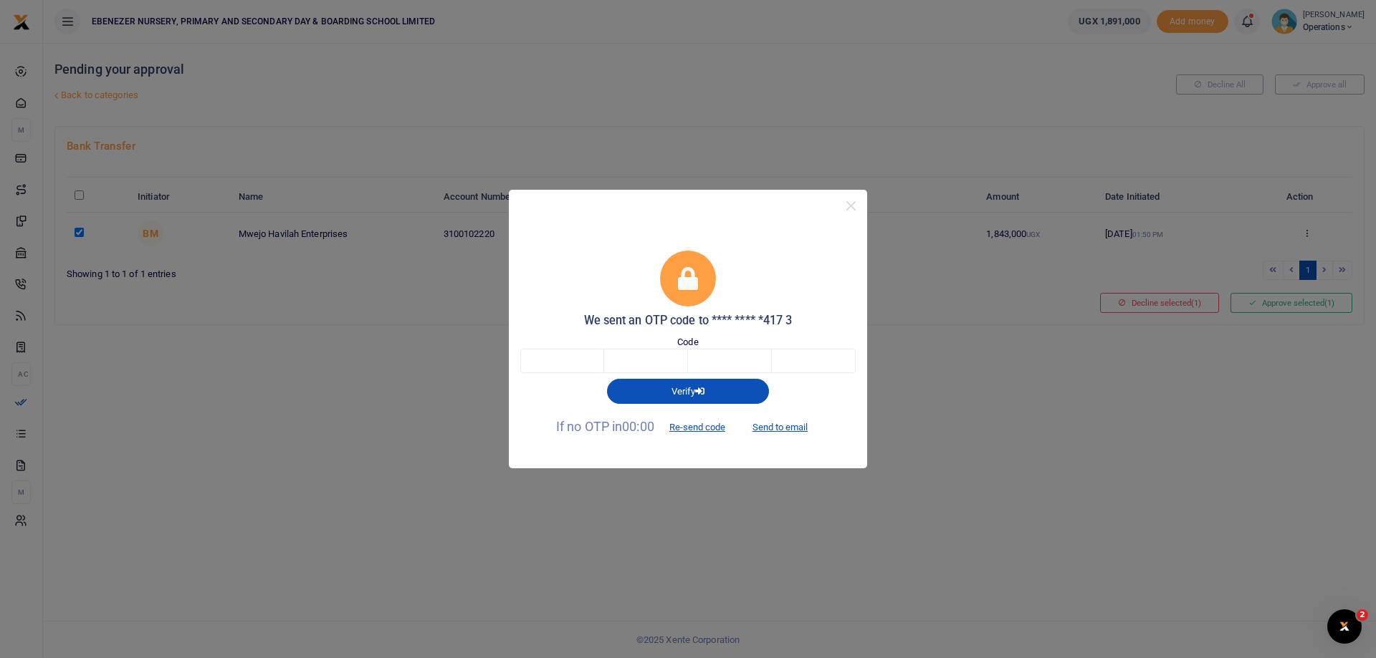
click at [701, 340] on div "Code" at bounding box center [687, 354] width 335 height 39
click at [770, 321] on h5 "We sent an OTP code to **** **** *417 3" at bounding box center [687, 321] width 335 height 14
click at [891, 426] on div "We sent an OTP code to **** **** *417 3 Code Verify If no OTP in 00:00 Re-send …" at bounding box center [688, 329] width 1376 height 658
click at [897, 419] on div "We sent an OTP code to **** **** *417 3 Code Verify If no OTP in 00:00 Re-send …" at bounding box center [688, 329] width 1376 height 658
click at [686, 391] on button "Verify" at bounding box center [688, 391] width 162 height 24
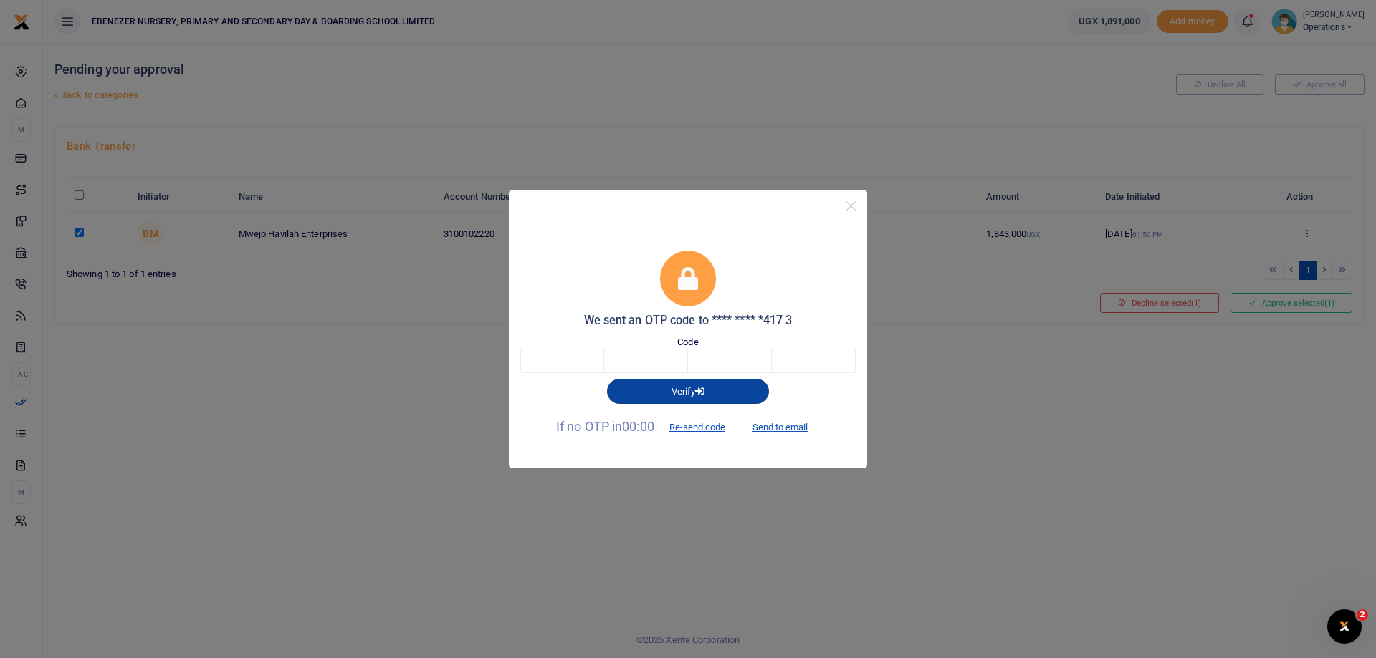
click at [693, 391] on button "Verify" at bounding box center [688, 391] width 162 height 24
click at [699, 428] on button "Re-send code" at bounding box center [697, 428] width 80 height 24
click at [693, 341] on label "Code" at bounding box center [687, 342] width 21 height 14
click at [945, 404] on div "We sent an OTP code to **** **** *417 3 Code Verify If no OTP in 00:00 Re-send …" at bounding box center [688, 329] width 1376 height 658
click at [767, 428] on button "Send to email" at bounding box center [780, 428] width 80 height 24
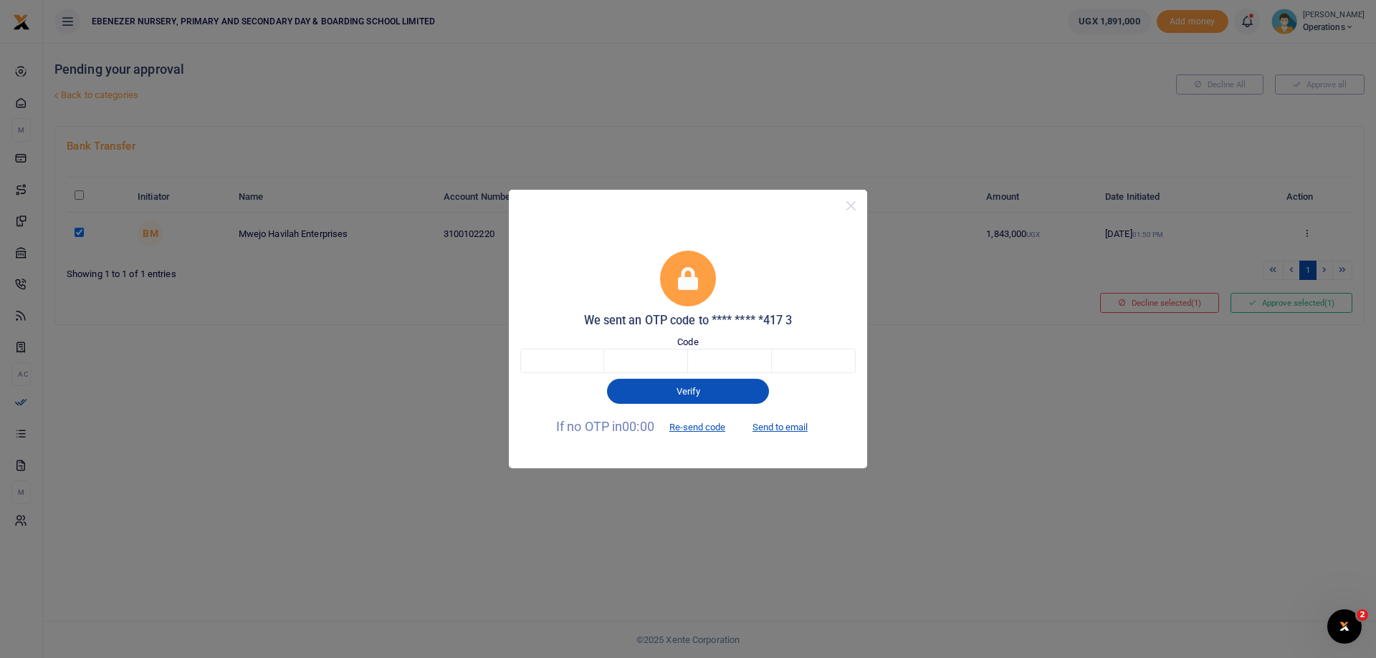
click at [603, 250] on div "We sent an OTP code to **** **** *417 3 Code Verify If no OTP in 00:00 Re-send …" at bounding box center [688, 345] width 358 height 246
click at [848, 207] on button "Close" at bounding box center [850, 206] width 21 height 21
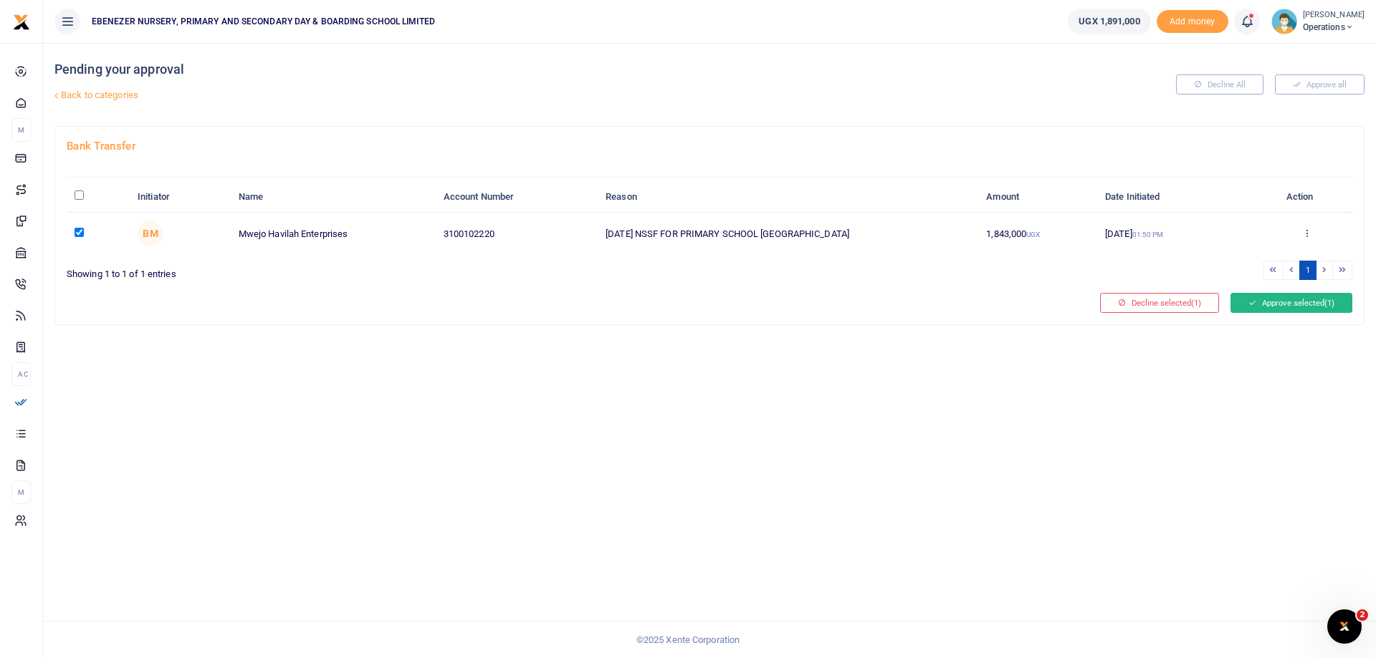
click at [1303, 304] on button "Approve selected (1)" at bounding box center [1291, 303] width 122 height 20
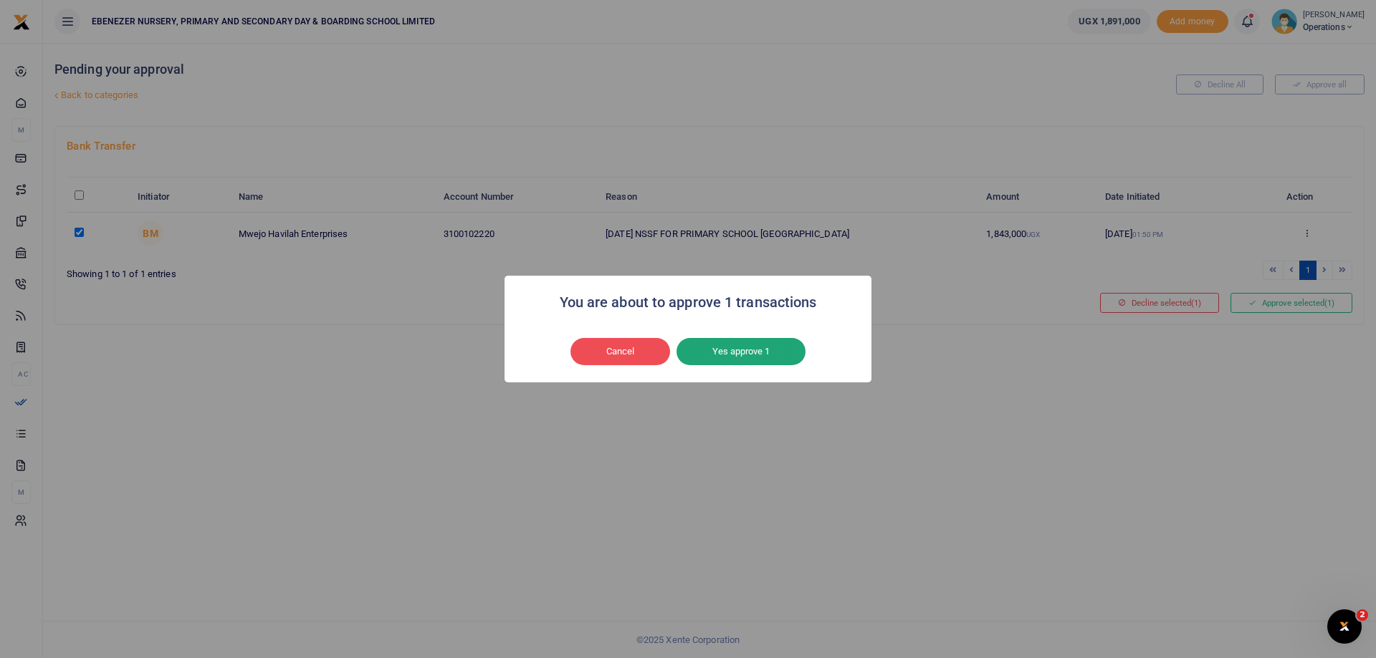
click at [752, 351] on button "Yes approve 1" at bounding box center [740, 351] width 129 height 27
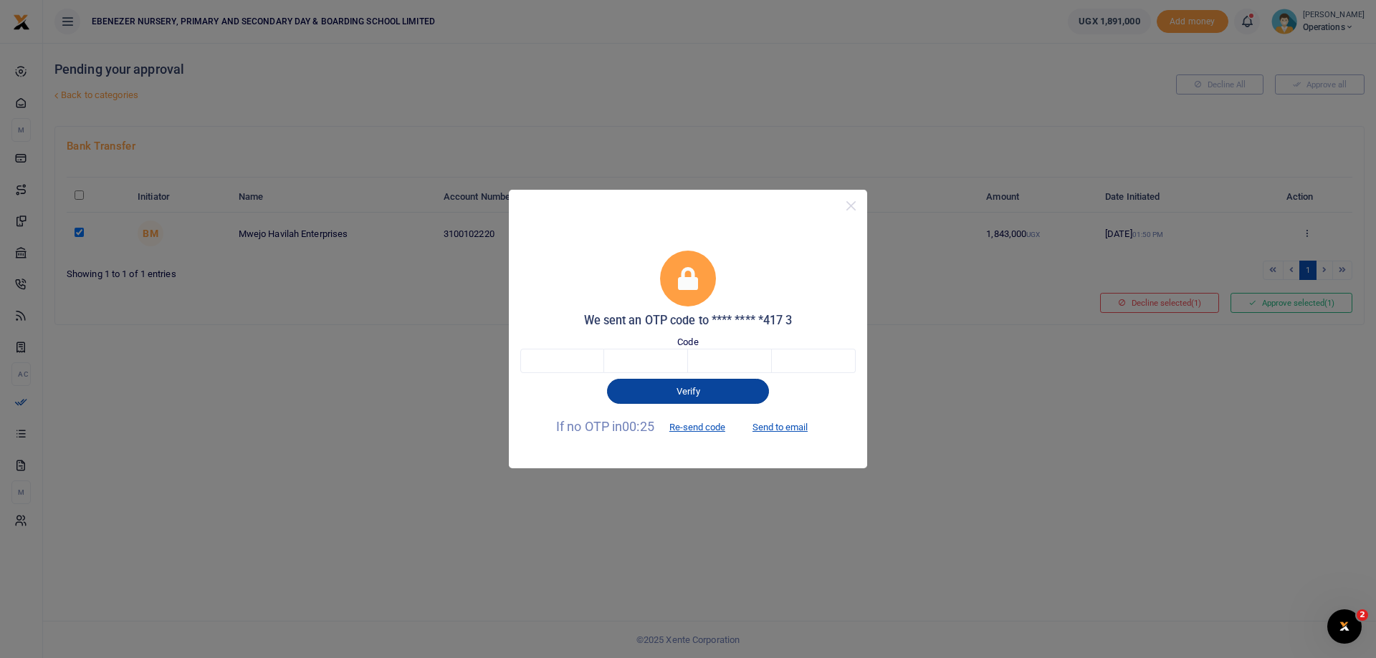
click at [717, 393] on button "Verify" at bounding box center [688, 391] width 162 height 24
click at [677, 391] on button "Verify" at bounding box center [688, 391] width 162 height 24
click at [607, 379] on button "Verify" at bounding box center [688, 391] width 162 height 24
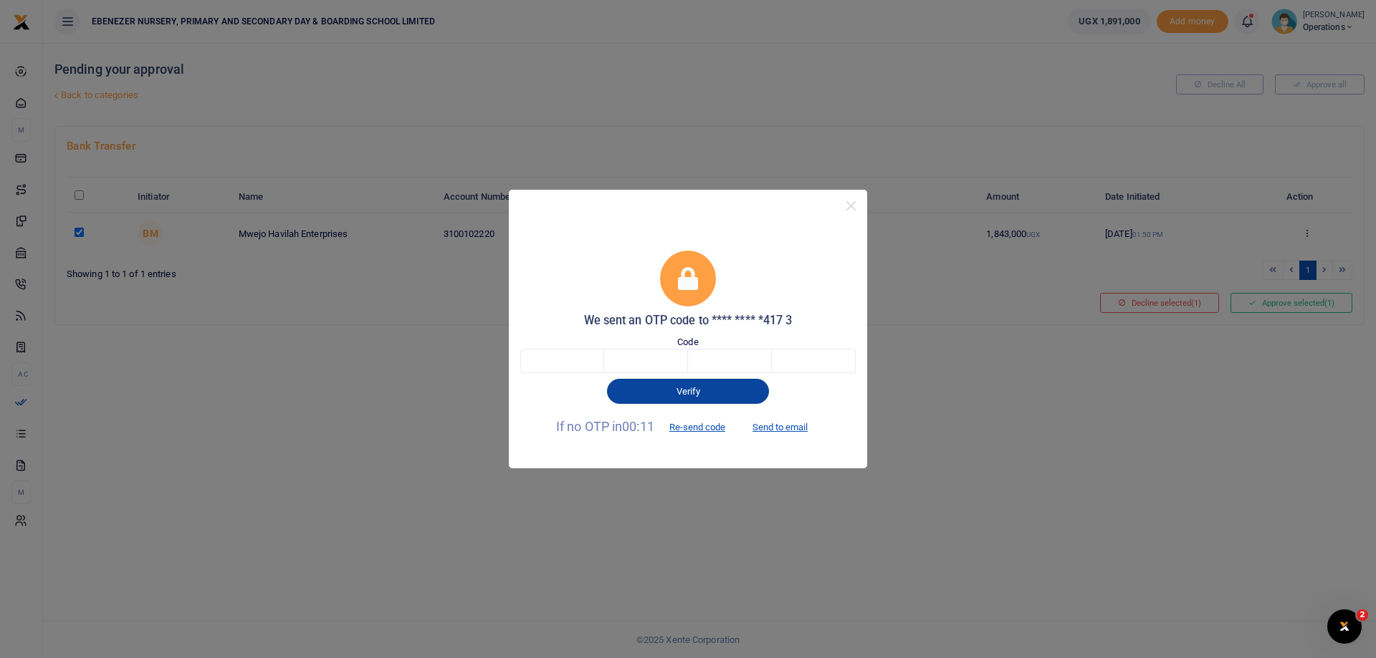
click at [697, 394] on button "Verify" at bounding box center [688, 391] width 162 height 24
drag, startPoint x: 697, startPoint y: 394, endPoint x: 675, endPoint y: 395, distance: 22.2
click at [675, 395] on button "Verify" at bounding box center [688, 391] width 162 height 24
click at [701, 334] on form "We sent an OTP code to **** **** *417 3 Code Verify If no OTP in 00:08 Re-send …" at bounding box center [687, 345] width 335 height 189
click at [693, 275] on icon at bounding box center [688, 278] width 20 height 23
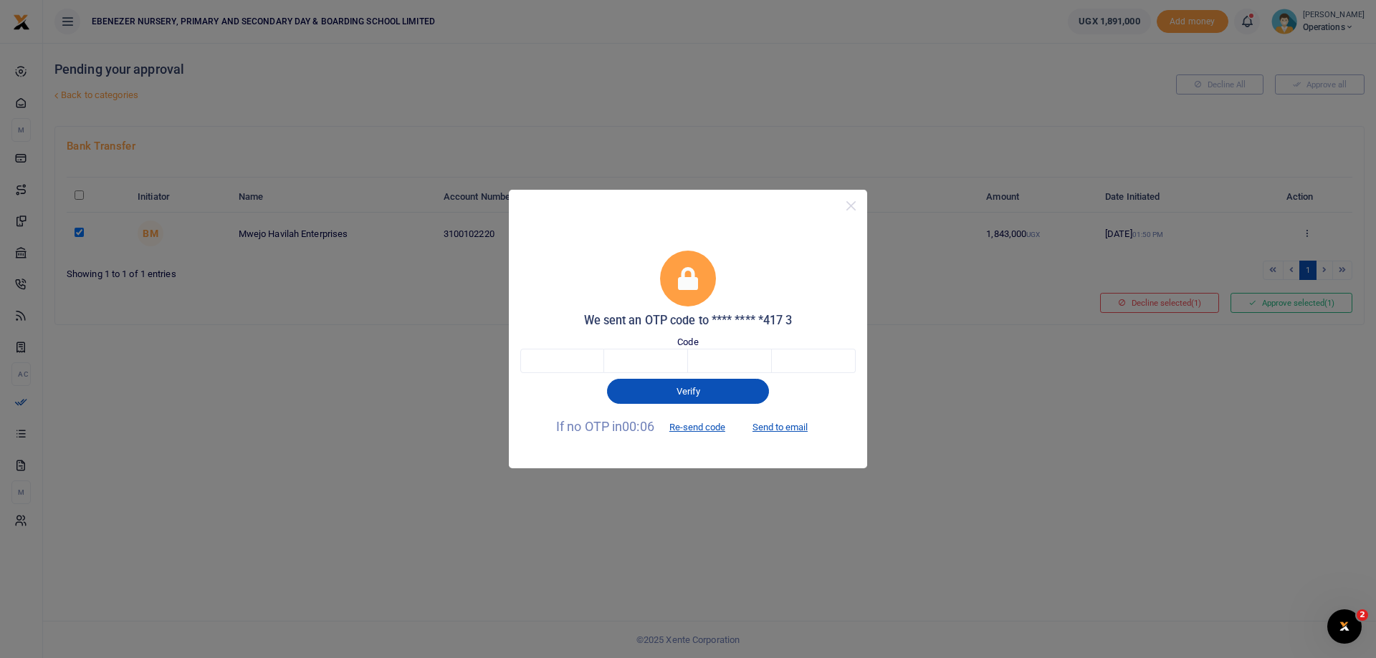
click at [689, 279] on icon at bounding box center [688, 278] width 20 height 23
click at [686, 392] on button "Verify" at bounding box center [688, 391] width 162 height 24
click at [686, 391] on button "Verify" at bounding box center [688, 391] width 162 height 24
click at [681, 393] on button "Verify" at bounding box center [688, 391] width 162 height 24
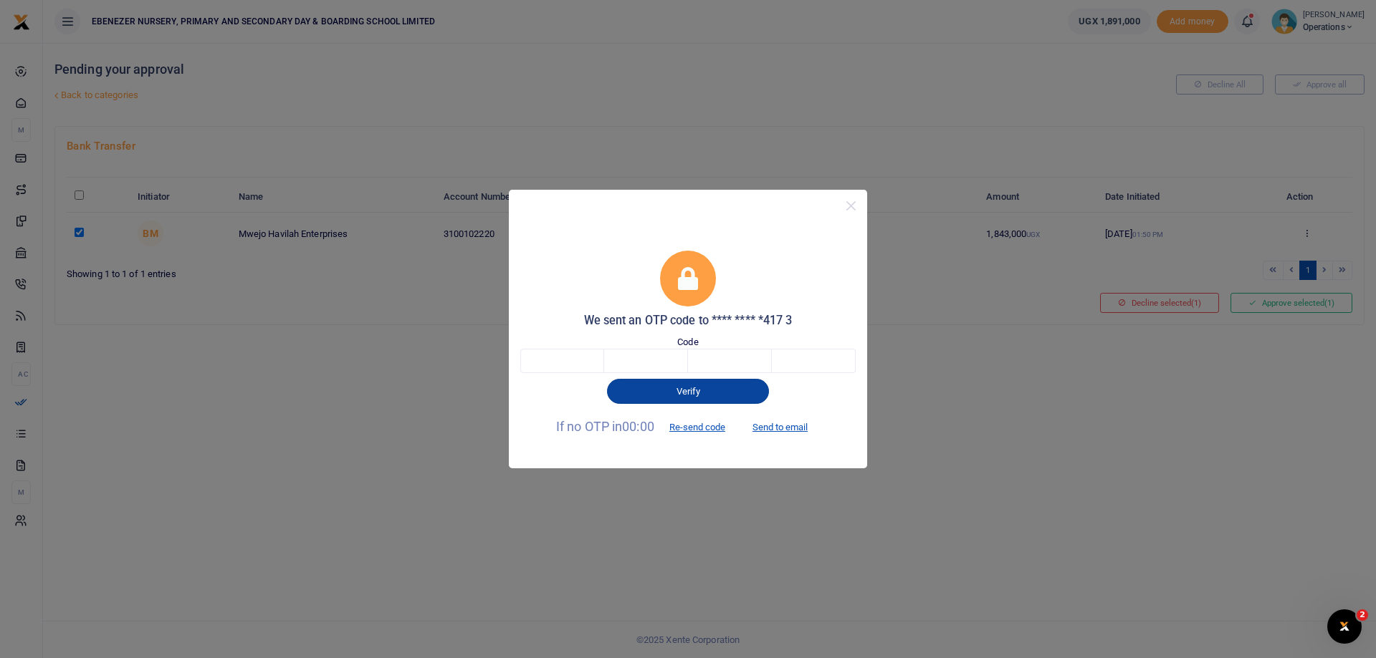
click at [681, 393] on button "Verify" at bounding box center [688, 391] width 162 height 24
click at [694, 390] on button "Verify" at bounding box center [688, 391] width 162 height 24
click at [696, 392] on button "Verify" at bounding box center [688, 391] width 162 height 24
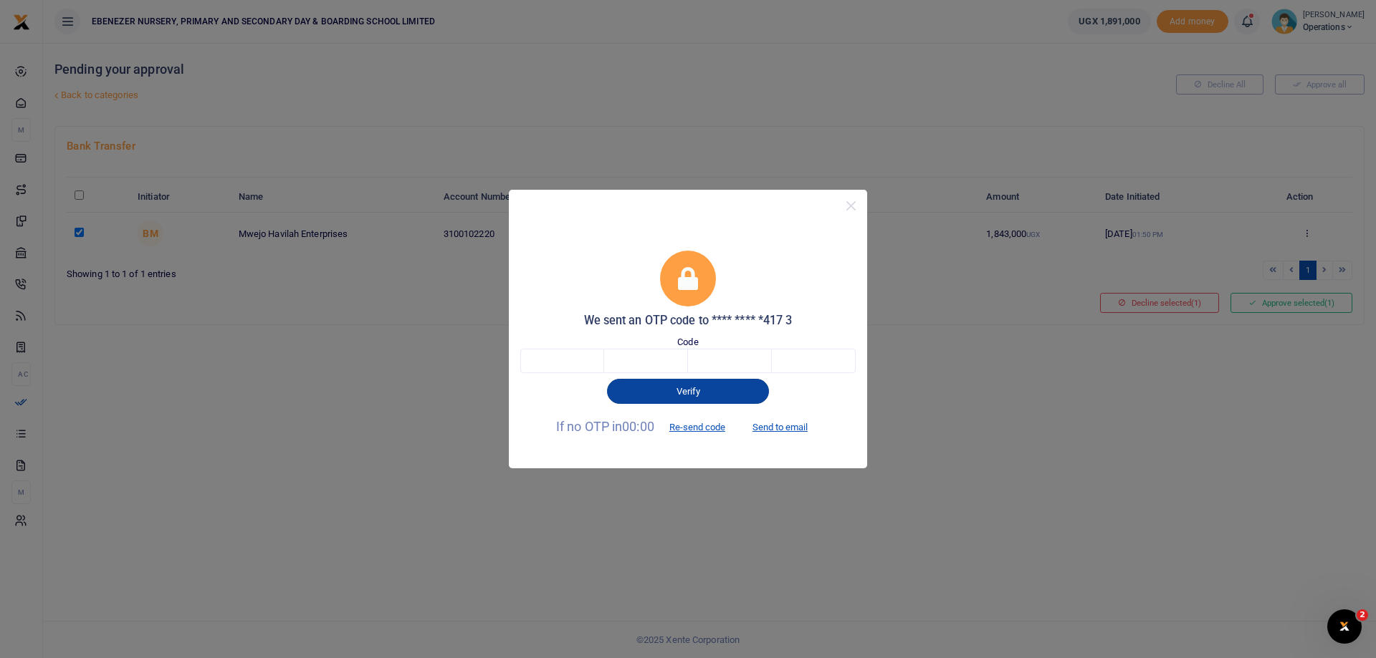
click at [696, 392] on button "Verify" at bounding box center [688, 391] width 162 height 24
click at [952, 372] on div "We sent an OTP code to **** **** *417 3 Code Verify If no OTP in 00:00 Re-send …" at bounding box center [688, 329] width 1376 height 658
click at [849, 203] on button "Close" at bounding box center [850, 206] width 21 height 21
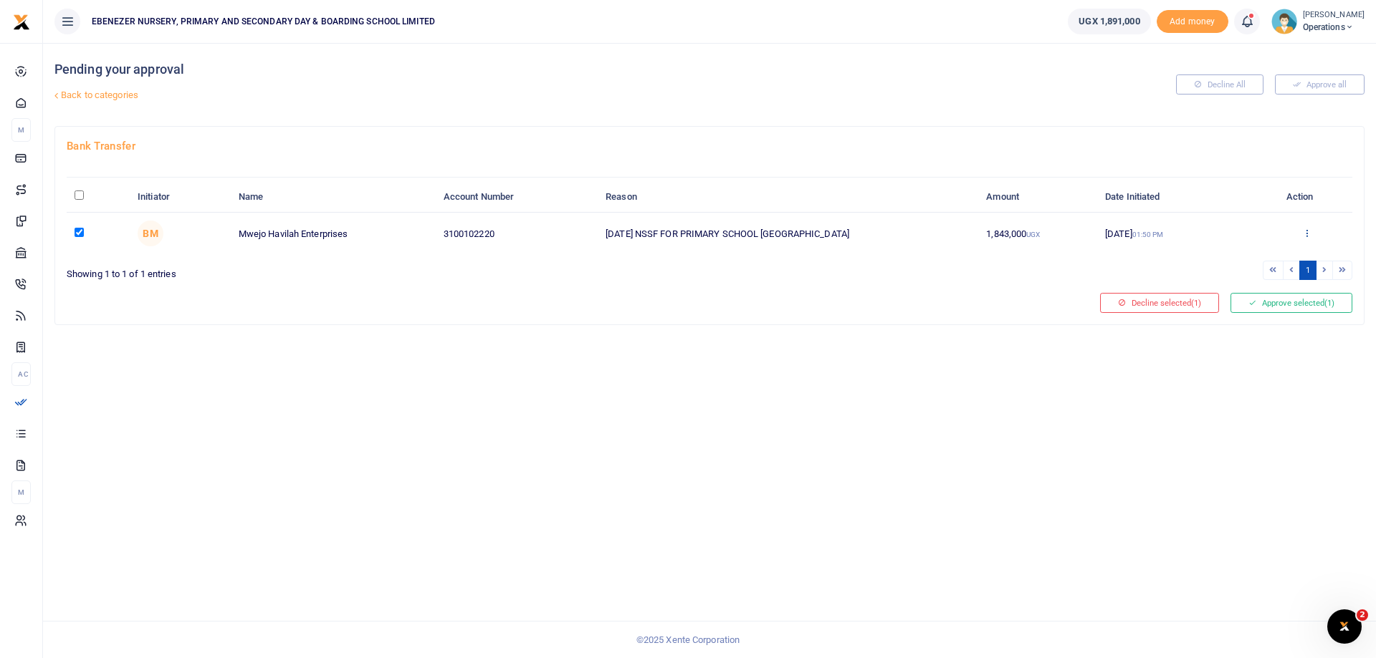
click at [1308, 231] on icon at bounding box center [1306, 233] width 9 height 10
click at [1300, 301] on button "Approve selected (1)" at bounding box center [1291, 303] width 122 height 20
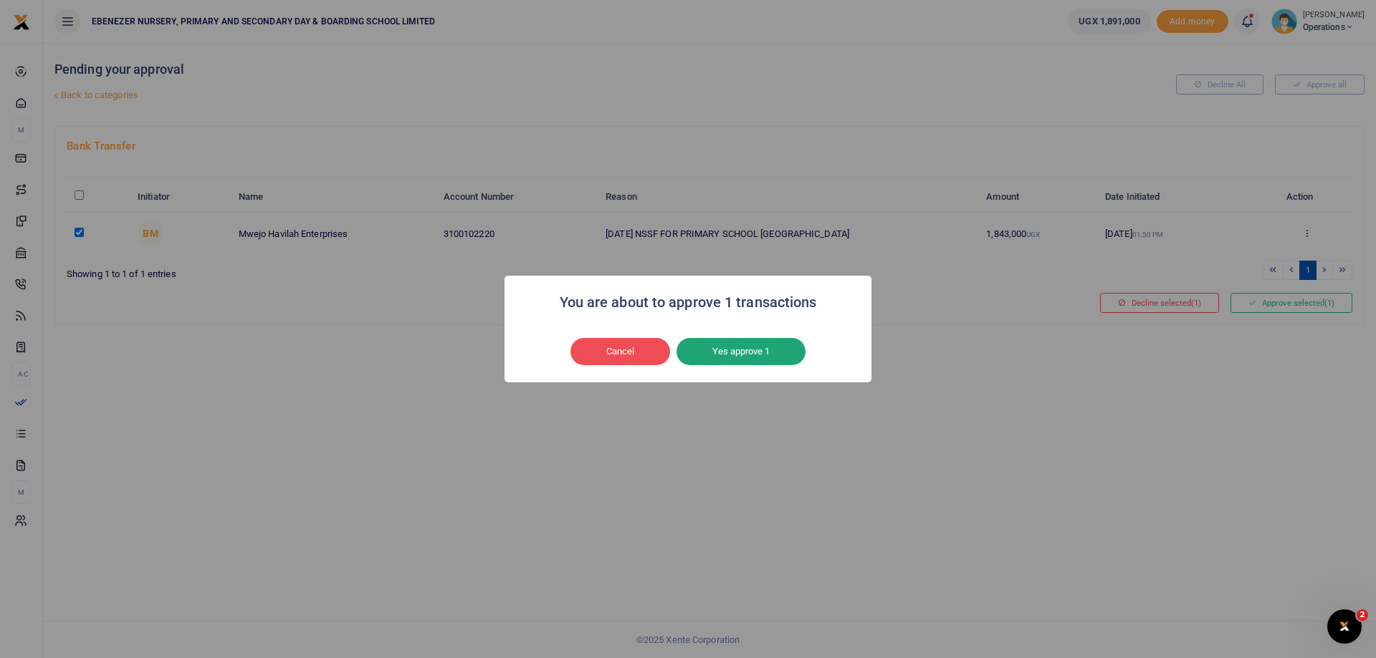
click at [747, 355] on button "Yes approve 1" at bounding box center [740, 351] width 129 height 27
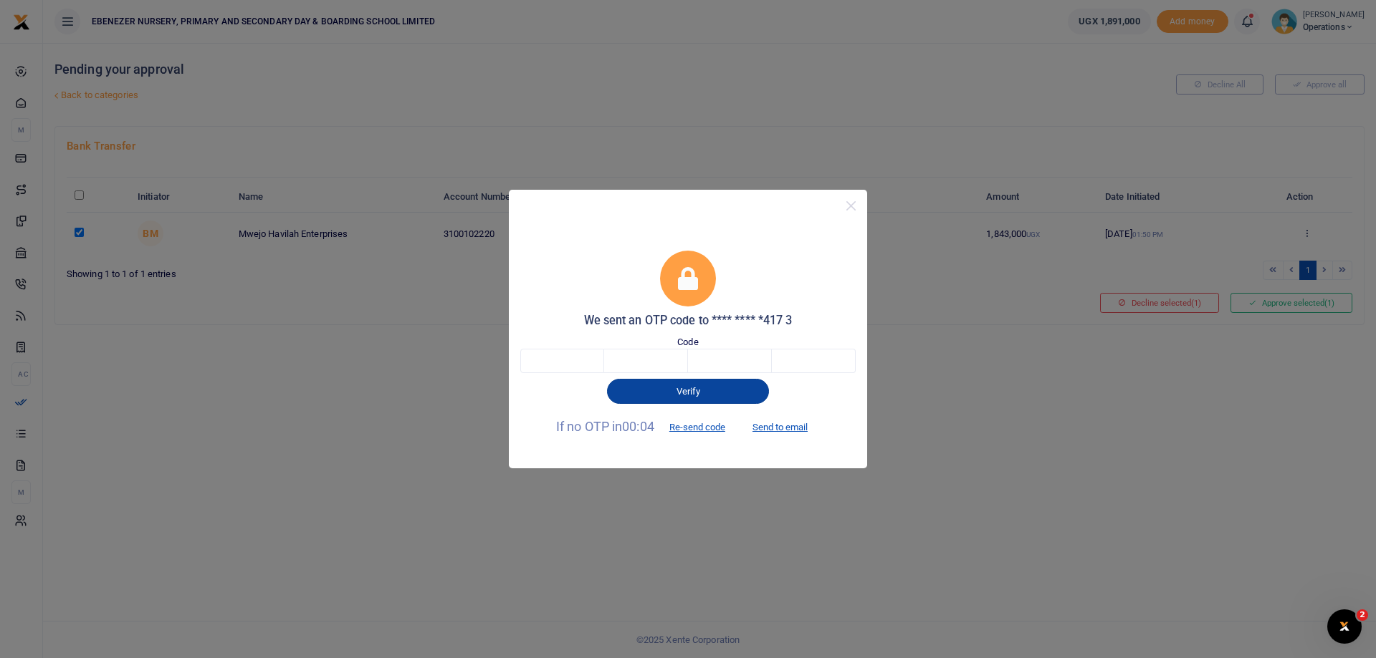
click at [706, 392] on button "Verify" at bounding box center [688, 391] width 162 height 24
click at [705, 392] on button "Verify" at bounding box center [688, 391] width 162 height 24
click at [698, 320] on h5 "We sent an OTP code to **** **** *417 3" at bounding box center [687, 321] width 335 height 14
click at [693, 292] on span at bounding box center [688, 279] width 56 height 56
click at [703, 333] on form "We sent an OTP code to **** **** *417 3 Code Verify If no OTP in 00:00 Re-send …" at bounding box center [687, 345] width 335 height 189
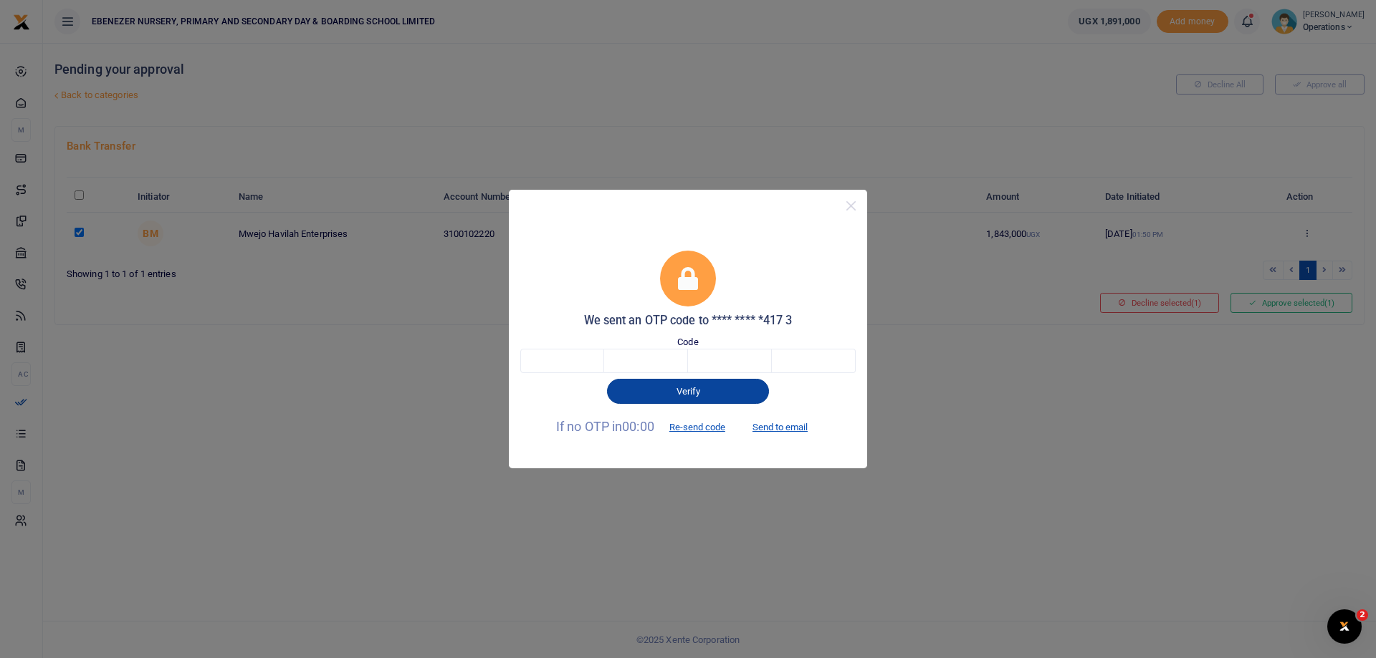
click at [686, 391] on button "Verify" at bounding box center [688, 391] width 162 height 24
drag, startPoint x: 686, startPoint y: 391, endPoint x: 678, endPoint y: 391, distance: 8.6
click at [678, 391] on button "Verify" at bounding box center [688, 391] width 162 height 24
click at [677, 391] on button "Verify" at bounding box center [688, 391] width 162 height 24
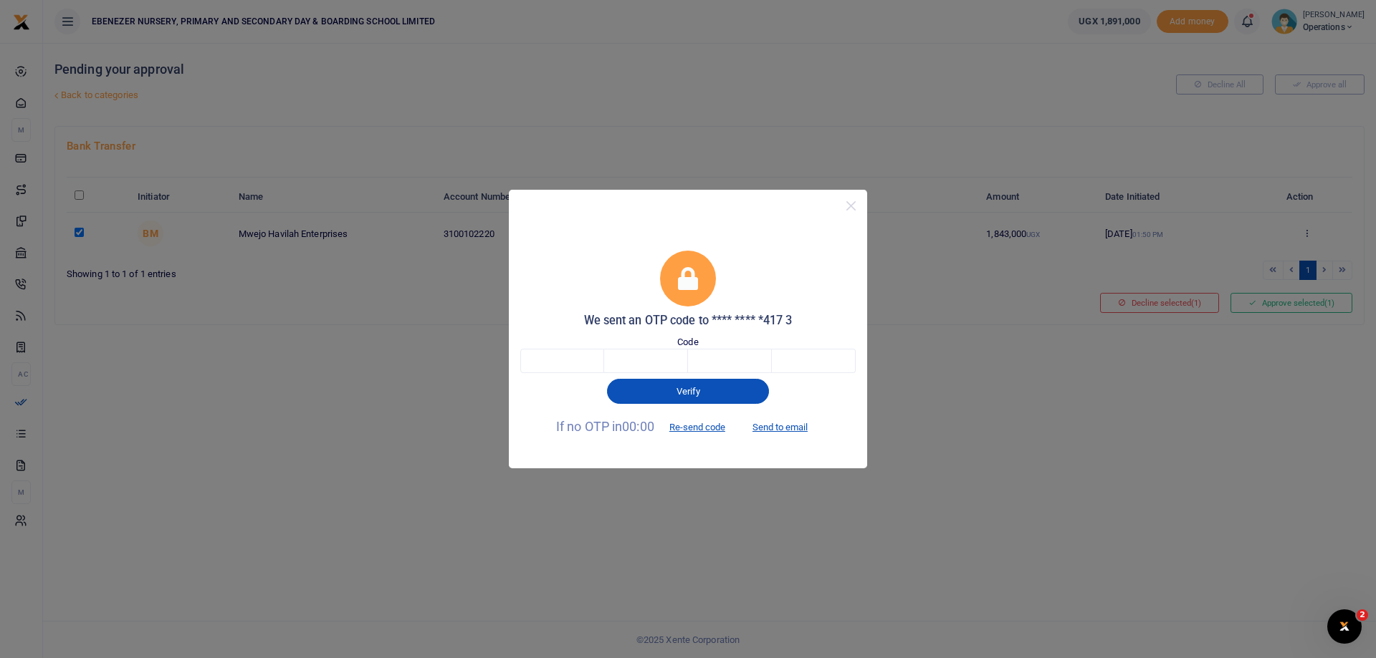
click at [691, 289] on icon at bounding box center [688, 278] width 20 height 23
click at [691, 288] on icon at bounding box center [688, 278] width 20 height 23
click at [694, 277] on icon at bounding box center [688, 278] width 20 height 23
click at [694, 340] on label "Code" at bounding box center [687, 342] width 21 height 14
click at [691, 343] on label "Code" at bounding box center [687, 342] width 21 height 14
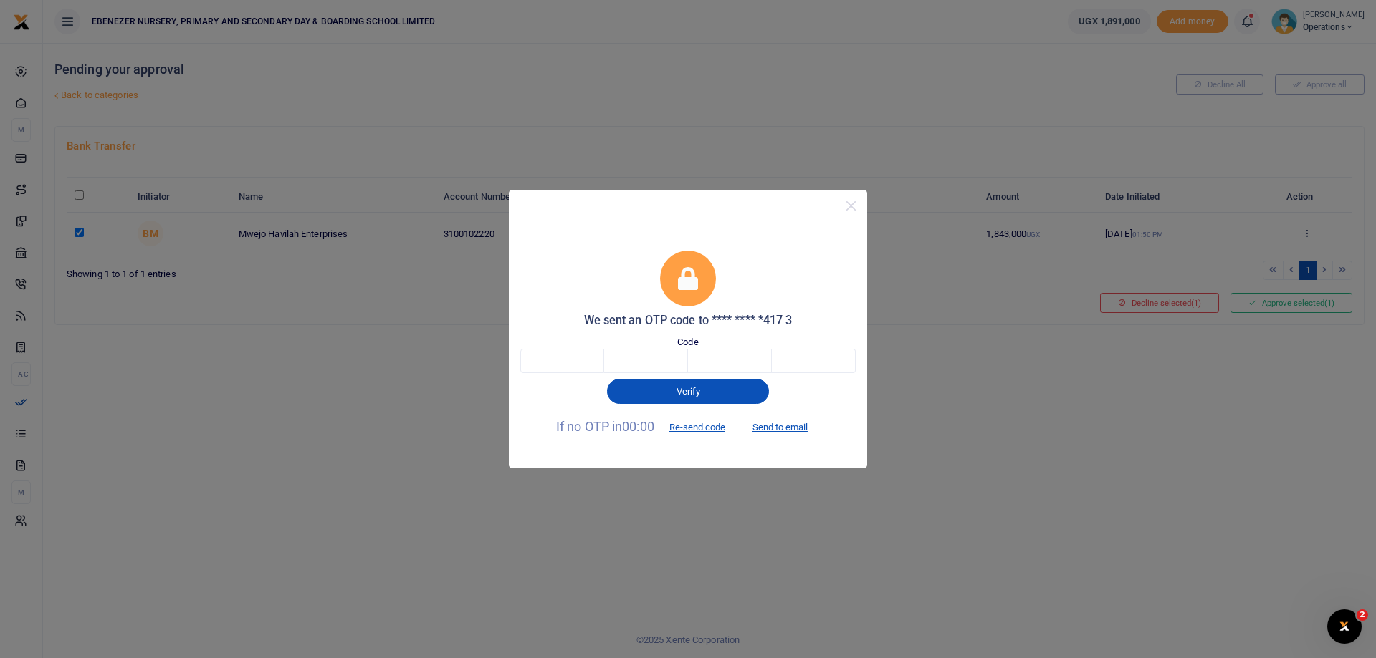
click at [691, 339] on label "Code" at bounding box center [687, 342] width 21 height 14
click at [693, 339] on label "Code" at bounding box center [687, 342] width 21 height 14
click at [846, 206] on button "Close" at bounding box center [850, 206] width 21 height 21
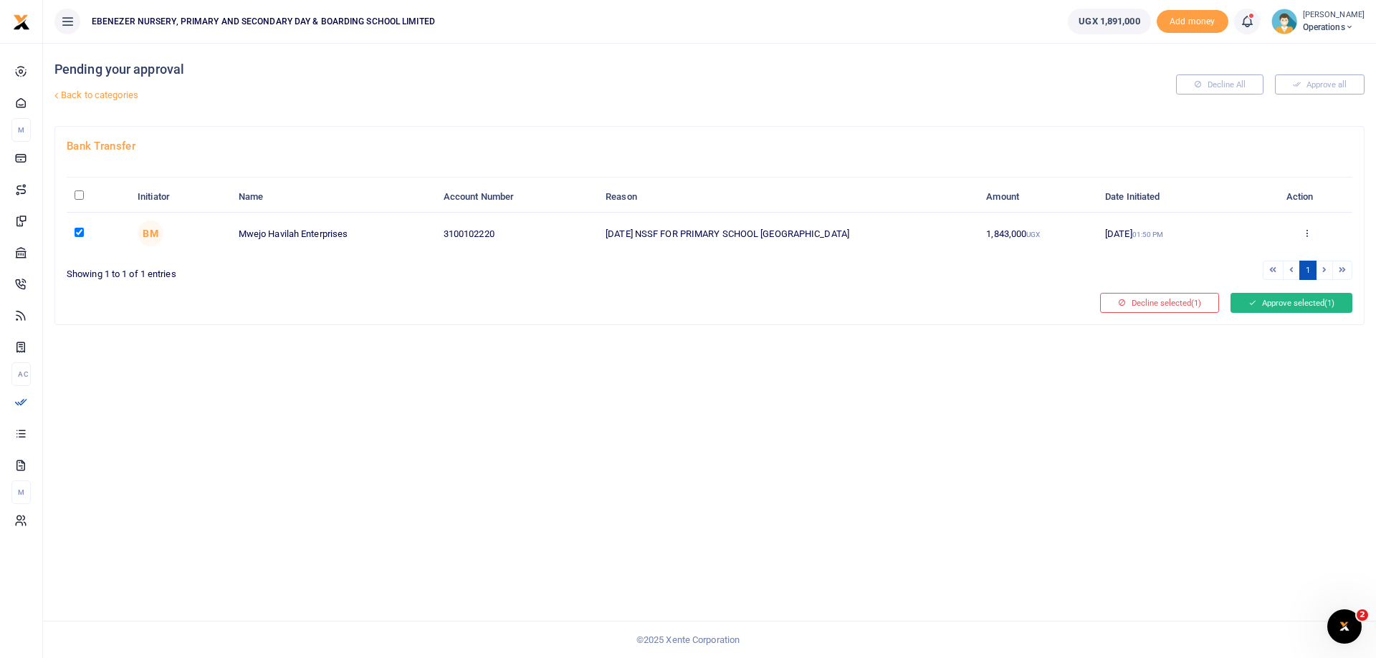
click at [1315, 305] on button "Approve selected (1)" at bounding box center [1291, 303] width 122 height 20
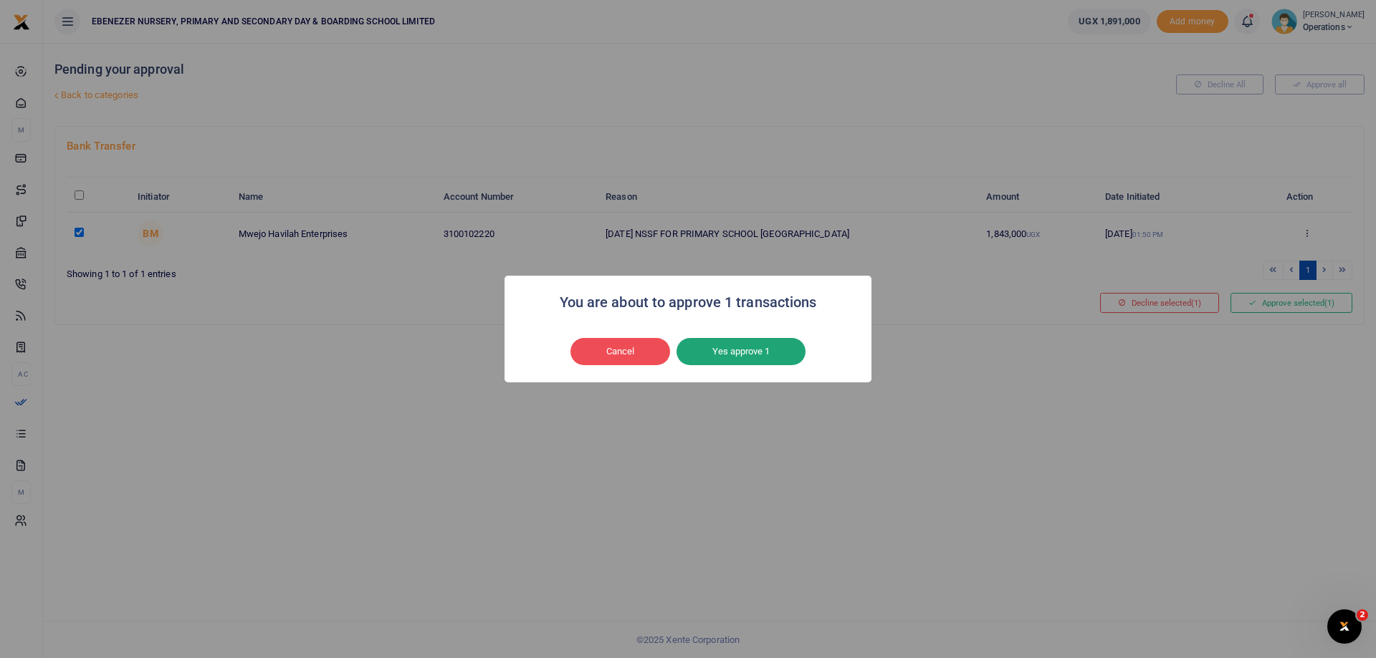
click at [751, 346] on button "Yes approve 1" at bounding box center [740, 351] width 129 height 27
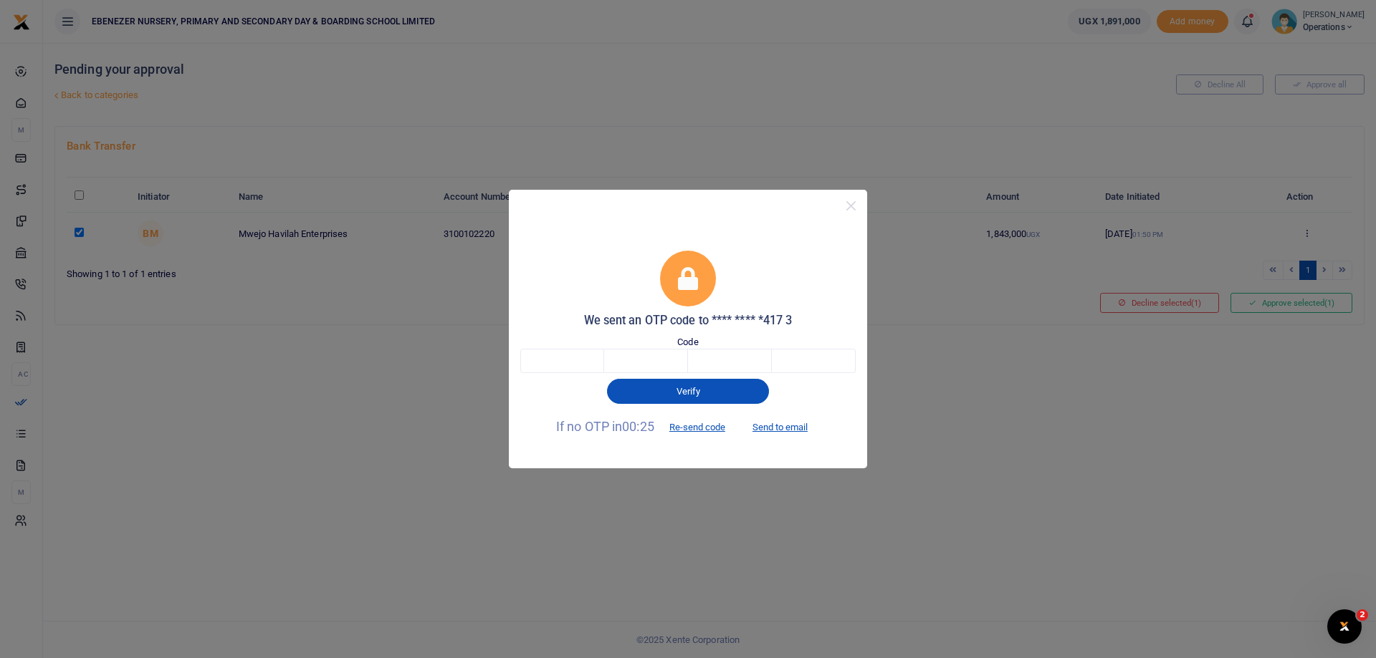
click at [683, 281] on icon at bounding box center [688, 278] width 20 height 23
click at [691, 279] on icon at bounding box center [688, 278] width 20 height 23
click at [684, 344] on label "Code" at bounding box center [687, 342] width 21 height 14
click at [684, 342] on label "Code" at bounding box center [687, 342] width 21 height 14
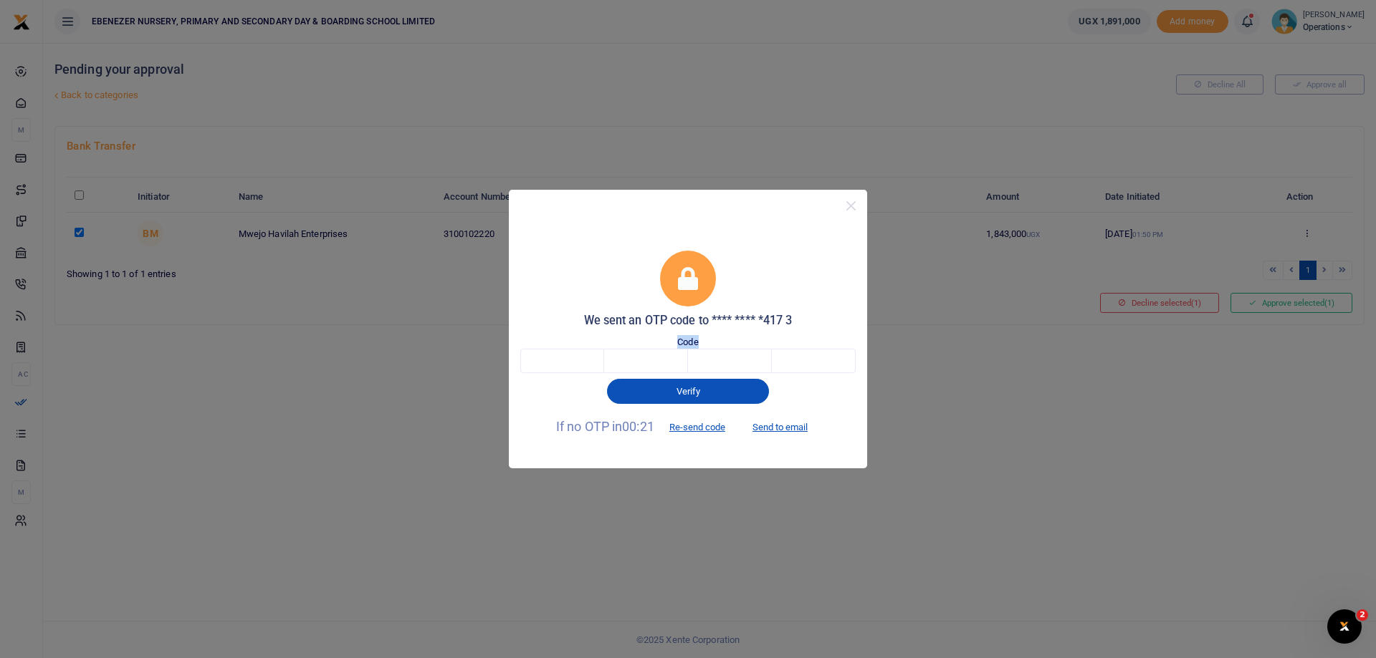
click at [684, 342] on label "Code" at bounding box center [687, 342] width 21 height 14
click at [731, 320] on h5 "We sent an OTP code to **** **** *417 3" at bounding box center [687, 321] width 335 height 14
click at [786, 319] on h5 "We sent an OTP code to **** **** *417 3" at bounding box center [687, 321] width 335 height 14
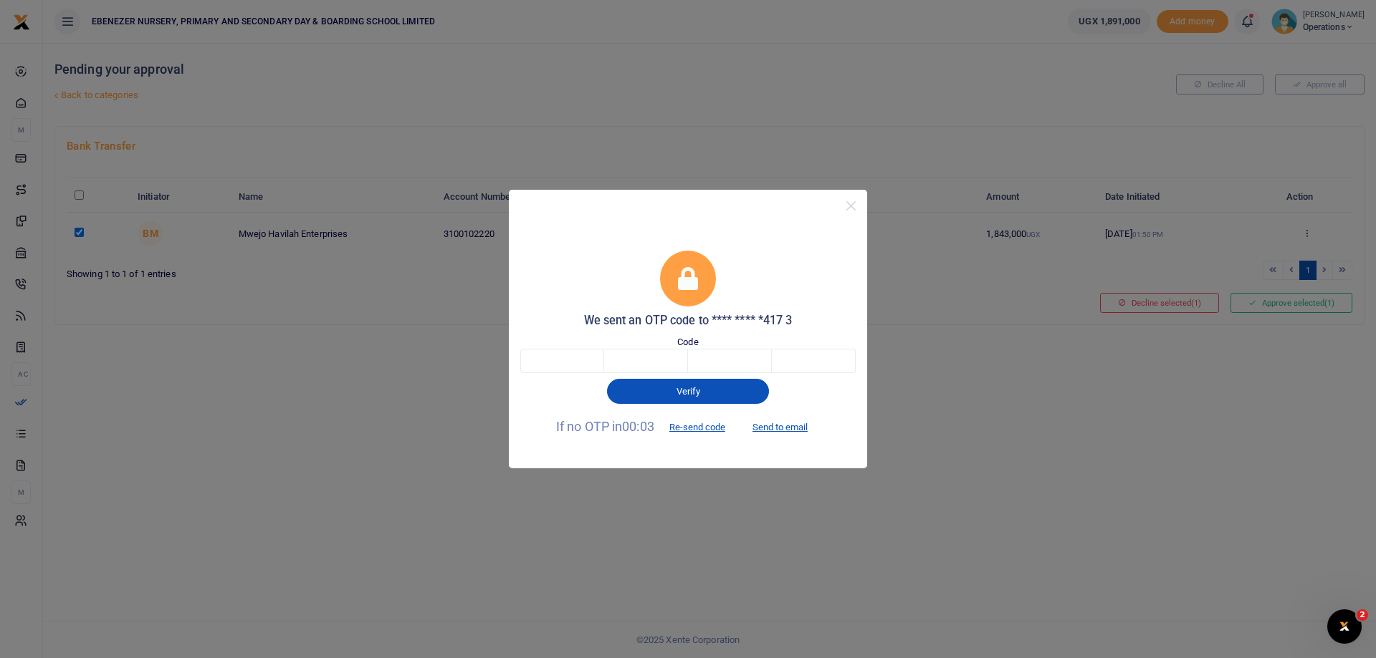
click at [681, 282] on icon at bounding box center [688, 278] width 20 height 23
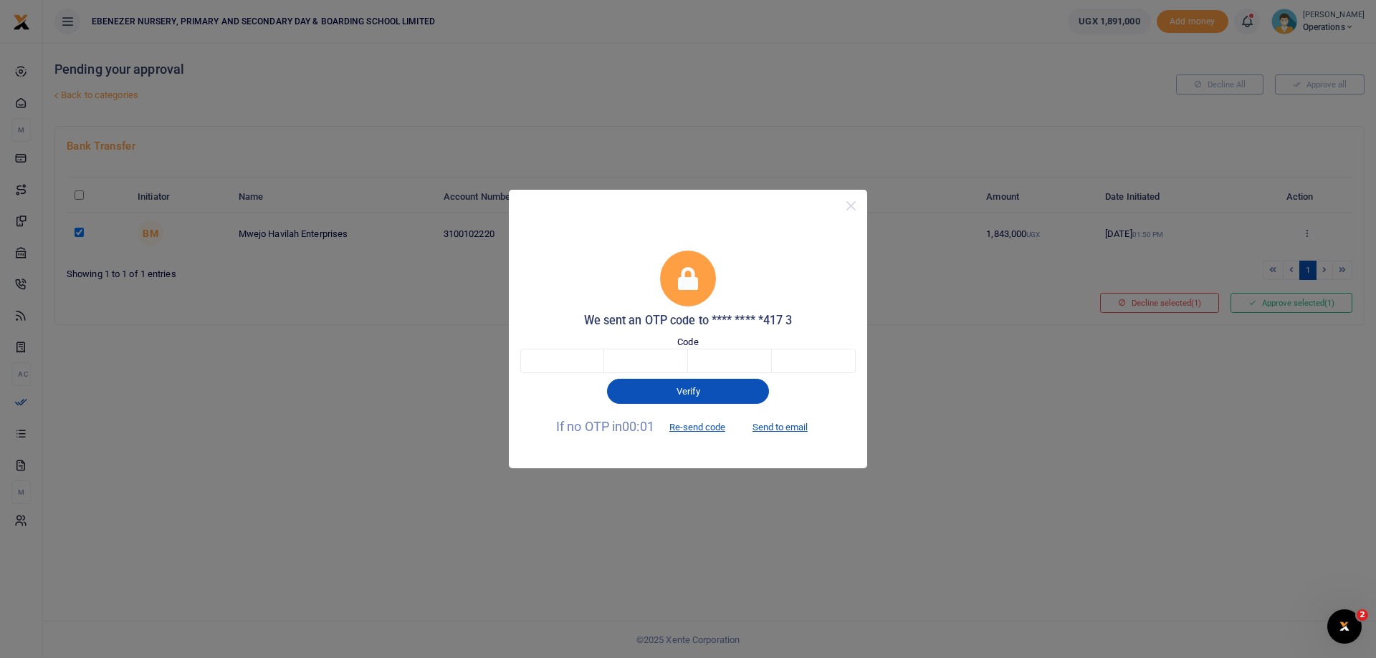
click at [681, 282] on icon at bounding box center [688, 278] width 20 height 23
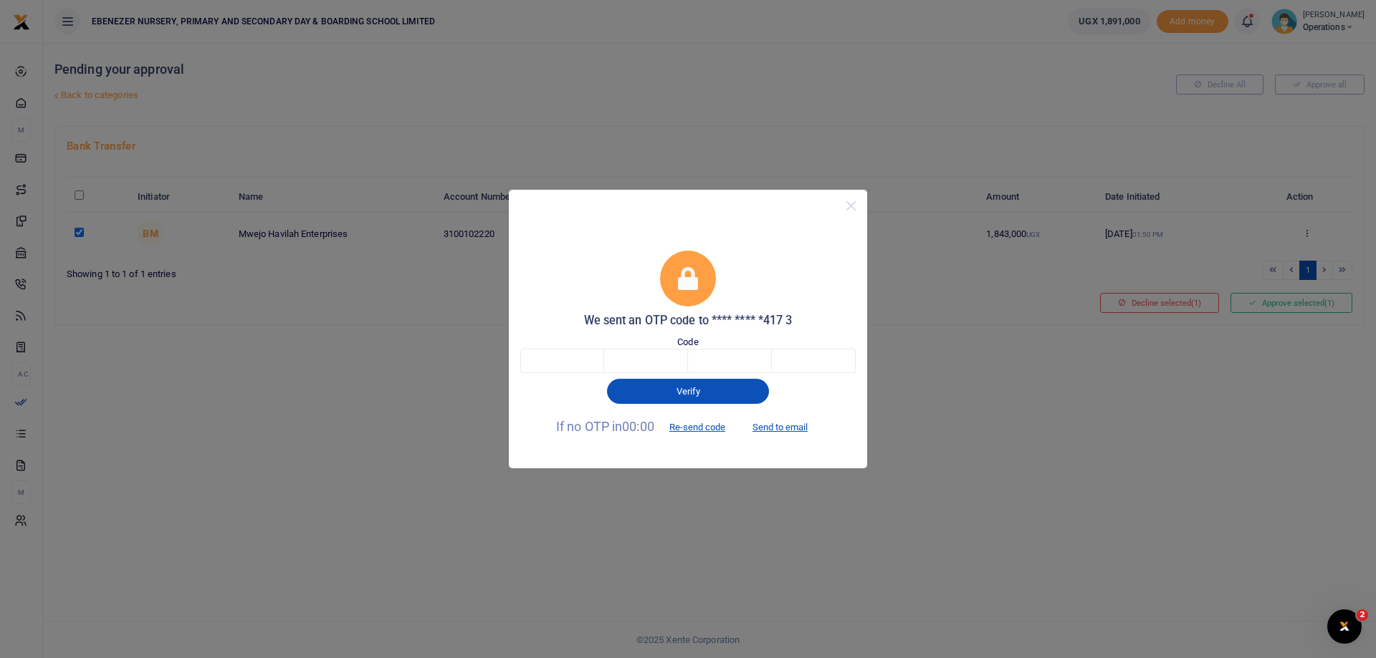
click at [681, 282] on icon at bounding box center [688, 278] width 20 height 23
click at [924, 281] on div "We sent an OTP code to **** **** *417 3 Code Verify If no OTP in 00:00 Re-send …" at bounding box center [688, 329] width 1376 height 658
click at [849, 206] on button "Close" at bounding box center [850, 206] width 21 height 21
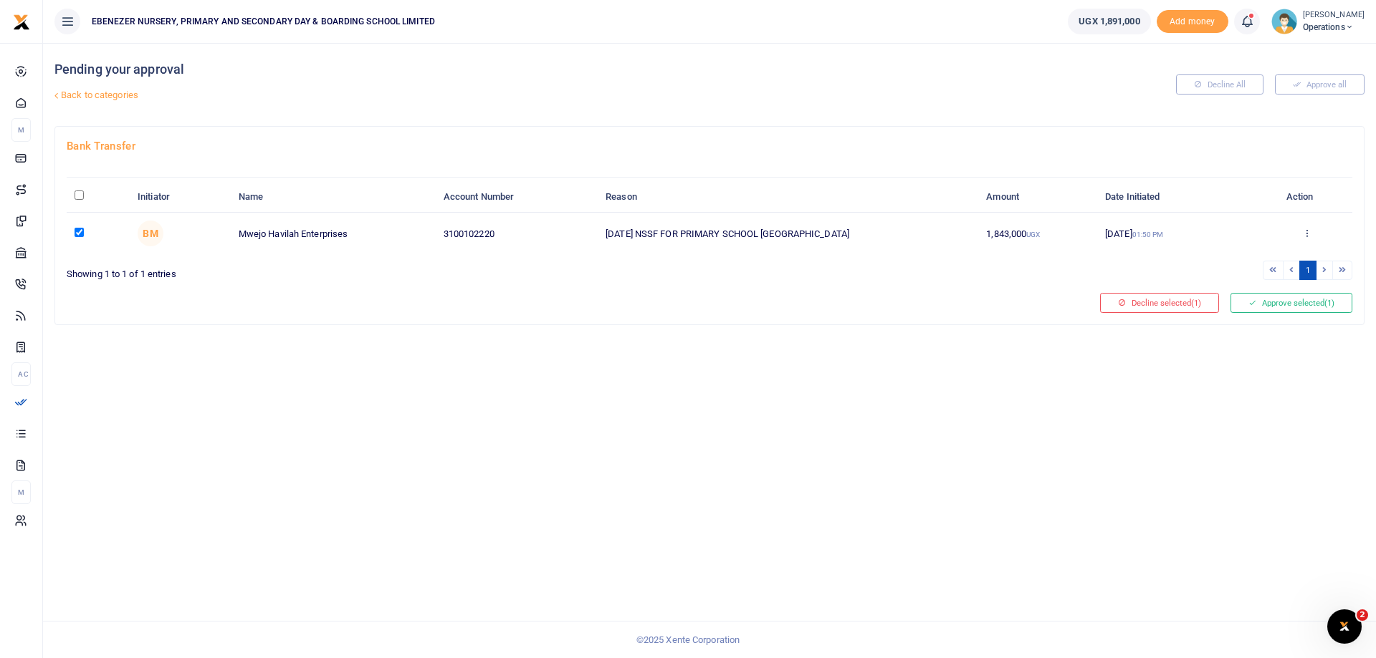
click at [1345, 22] on icon at bounding box center [1349, 27] width 9 height 10
click at [1284, 180] on link "Logout" at bounding box center [1307, 183] width 125 height 20
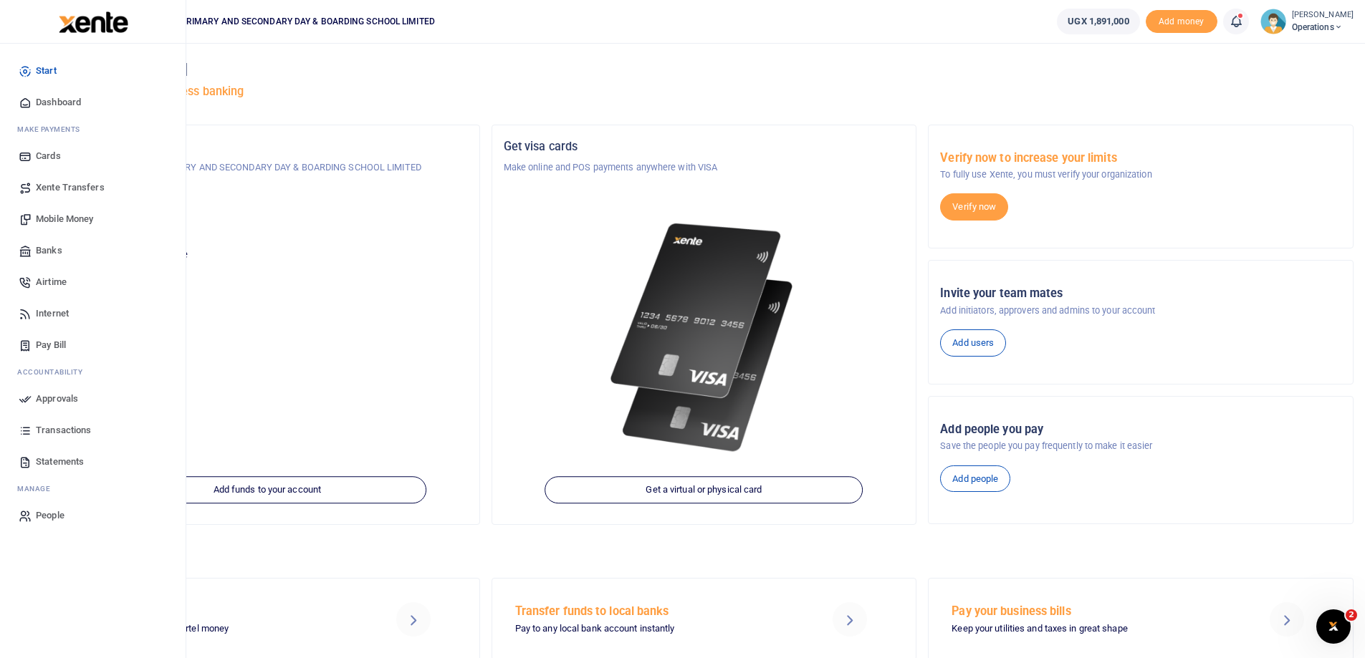
click at [48, 396] on span "Approvals" at bounding box center [57, 399] width 42 height 14
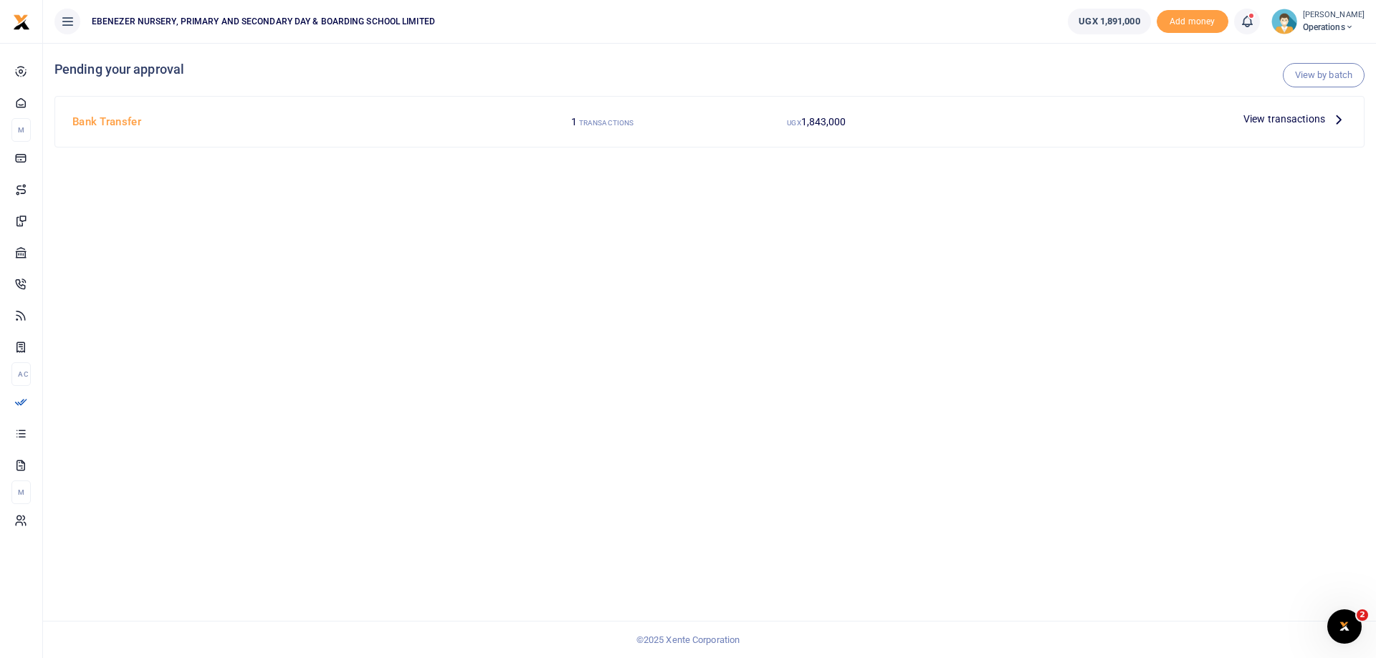
click at [1295, 118] on span "View transactions" at bounding box center [1284, 119] width 82 height 16
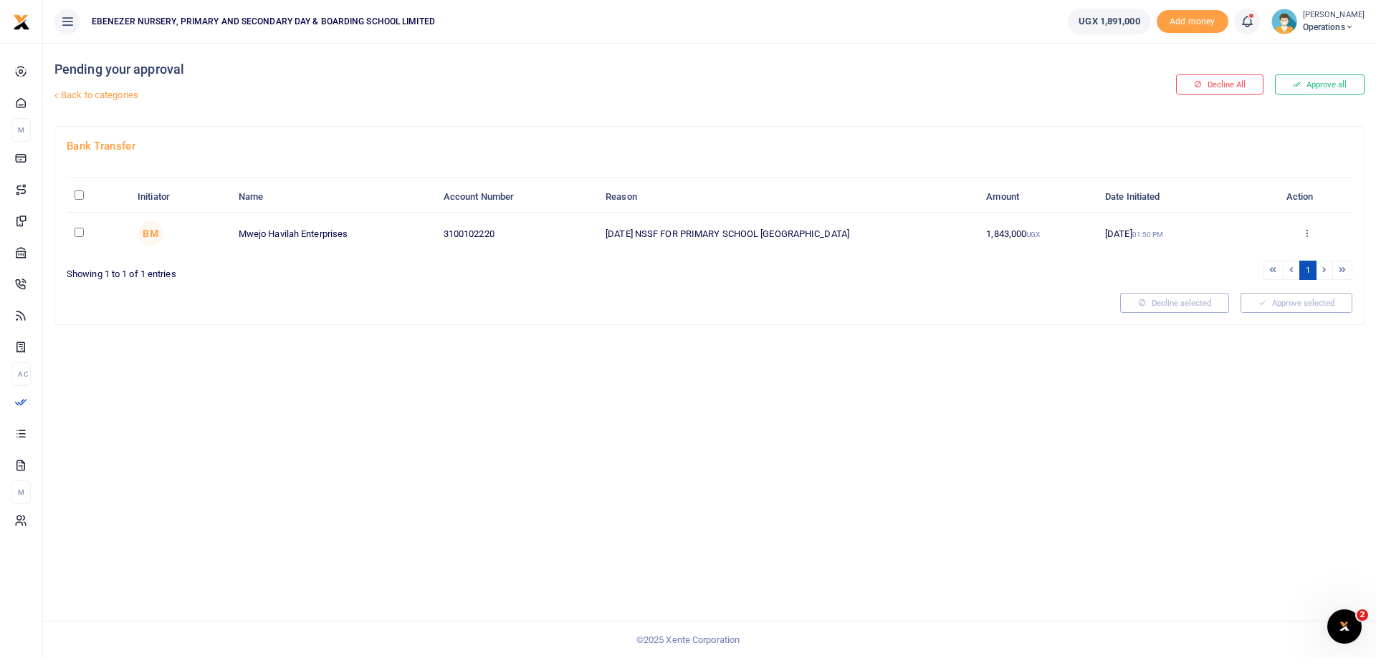
click at [82, 233] on input "checkbox" at bounding box center [79, 232] width 9 height 9
checkbox input "true"
click at [1286, 302] on button "Approve selected (1)" at bounding box center [1291, 303] width 122 height 20
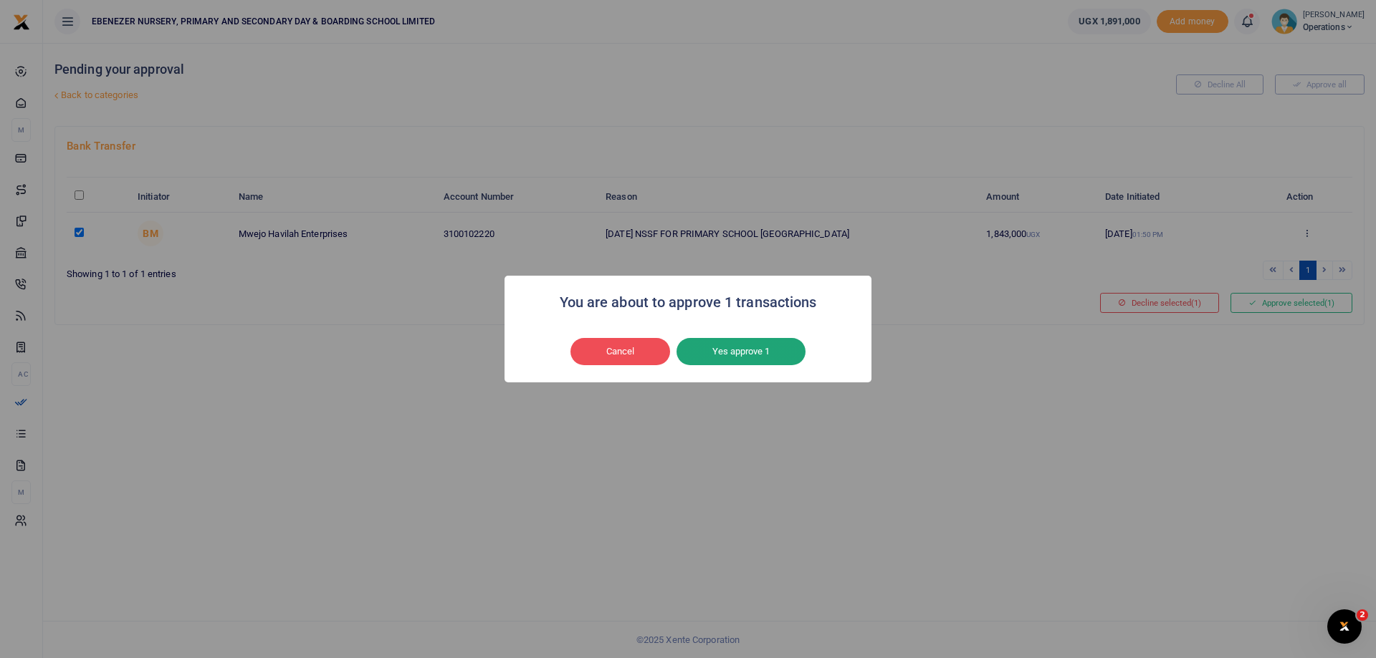
click at [722, 353] on button "Yes approve 1" at bounding box center [740, 351] width 129 height 27
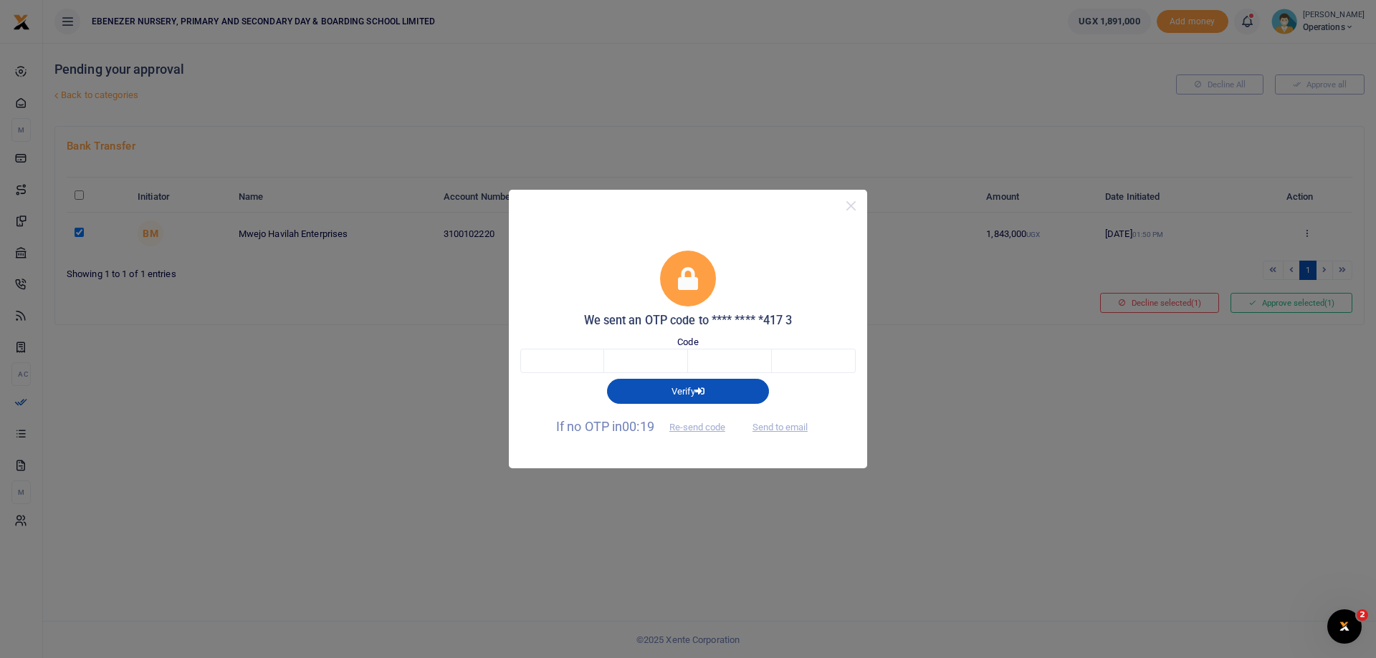
click at [699, 322] on h5 "We sent an OTP code to **** **** *417 3" at bounding box center [687, 321] width 335 height 14
click at [691, 345] on label "Code" at bounding box center [687, 342] width 21 height 14
click at [695, 392] on button "Verify" at bounding box center [688, 391] width 162 height 24
click at [691, 337] on label "Code" at bounding box center [687, 342] width 21 height 14
click at [696, 286] on icon at bounding box center [688, 278] width 20 height 23
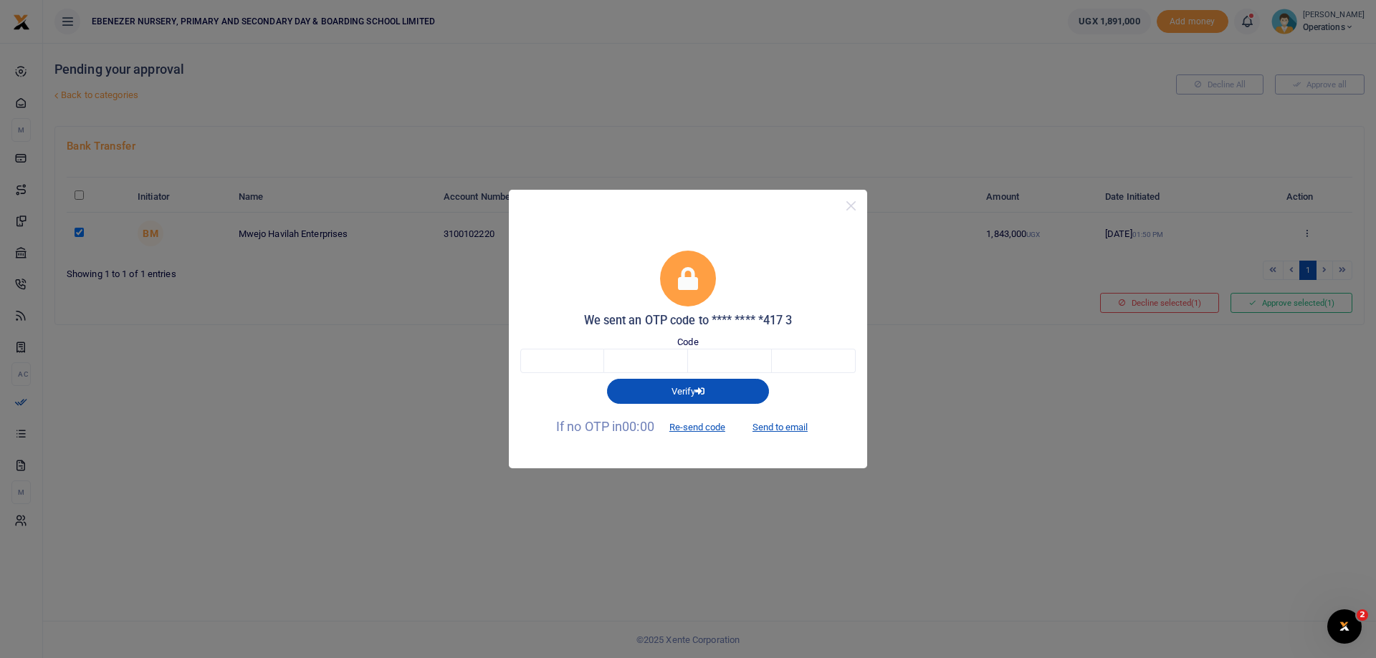
click at [692, 343] on label "Code" at bounding box center [687, 342] width 21 height 14
click at [700, 321] on h5 "We sent an OTP code to **** **** *417 3" at bounding box center [687, 321] width 335 height 14
click at [694, 390] on button "Verify" at bounding box center [688, 391] width 162 height 24
click at [682, 335] on label "Code" at bounding box center [687, 342] width 21 height 14
click at [689, 363] on input "text" at bounding box center [730, 361] width 84 height 24
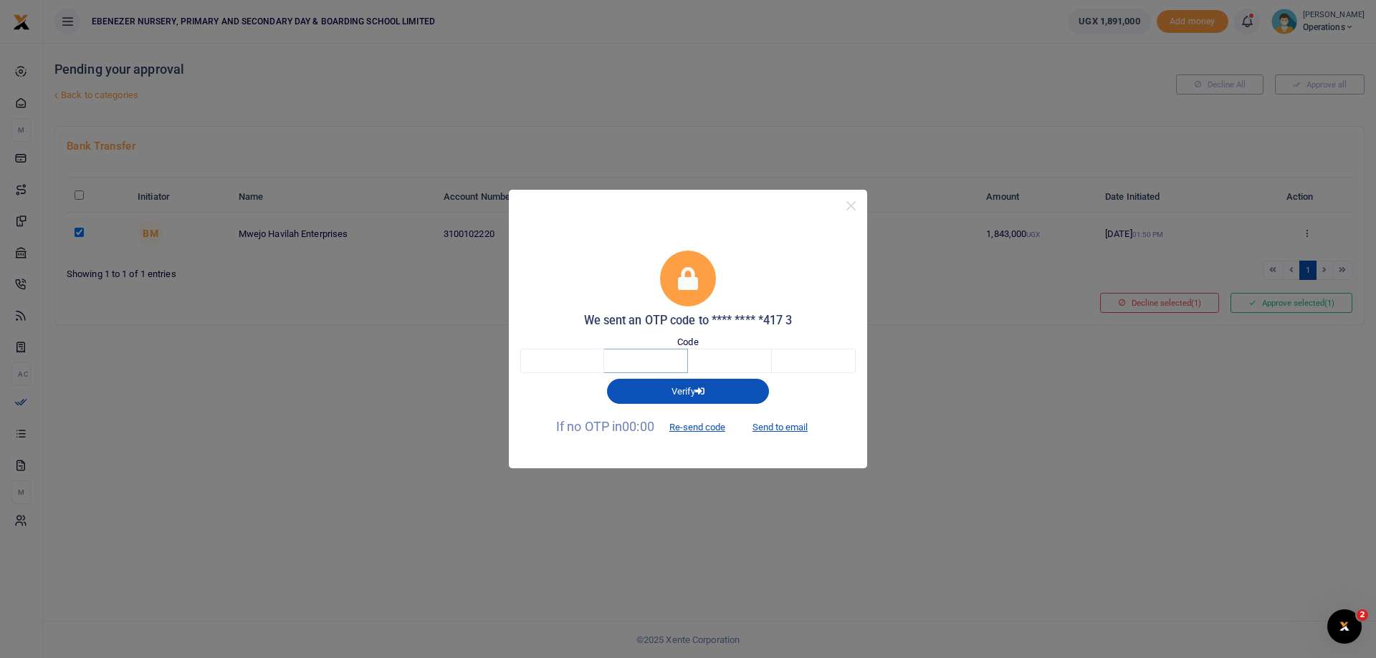
click at [659, 358] on input "text" at bounding box center [646, 361] width 84 height 24
click at [611, 360] on input "text" at bounding box center [646, 361] width 84 height 24
click at [726, 359] on input "text" at bounding box center [730, 361] width 84 height 24
click at [635, 360] on input "text" at bounding box center [646, 361] width 84 height 24
click at [595, 363] on input "text" at bounding box center [562, 361] width 84 height 24
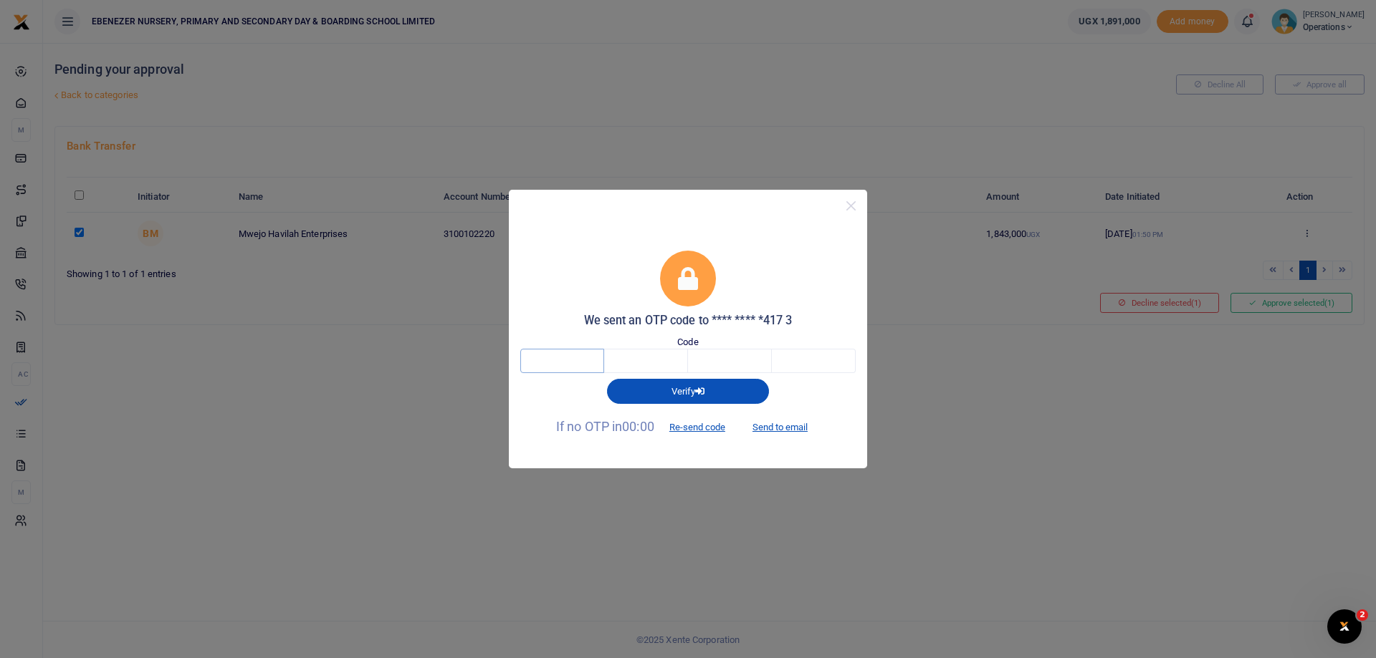
click at [526, 361] on input "text" at bounding box center [562, 361] width 84 height 24
type input "8"
type input "4"
type input "0"
type input "4"
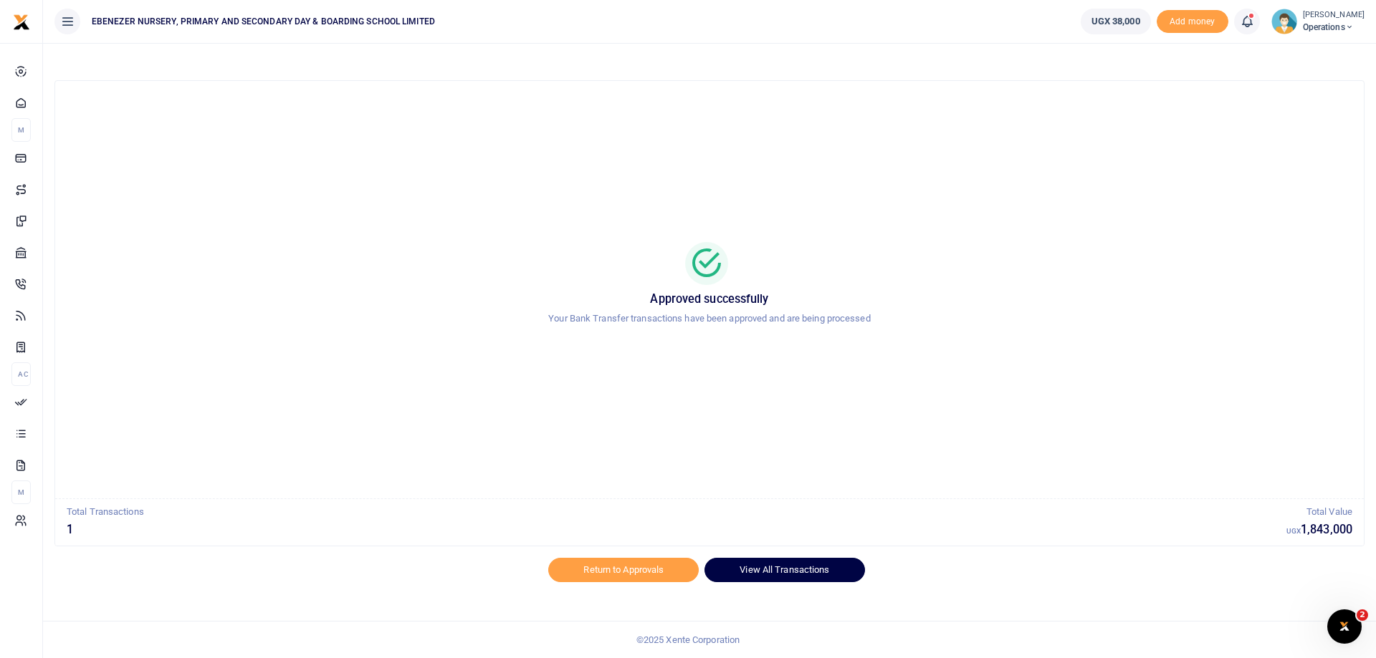
click at [775, 572] on link "View All Transactions" at bounding box center [784, 570] width 160 height 24
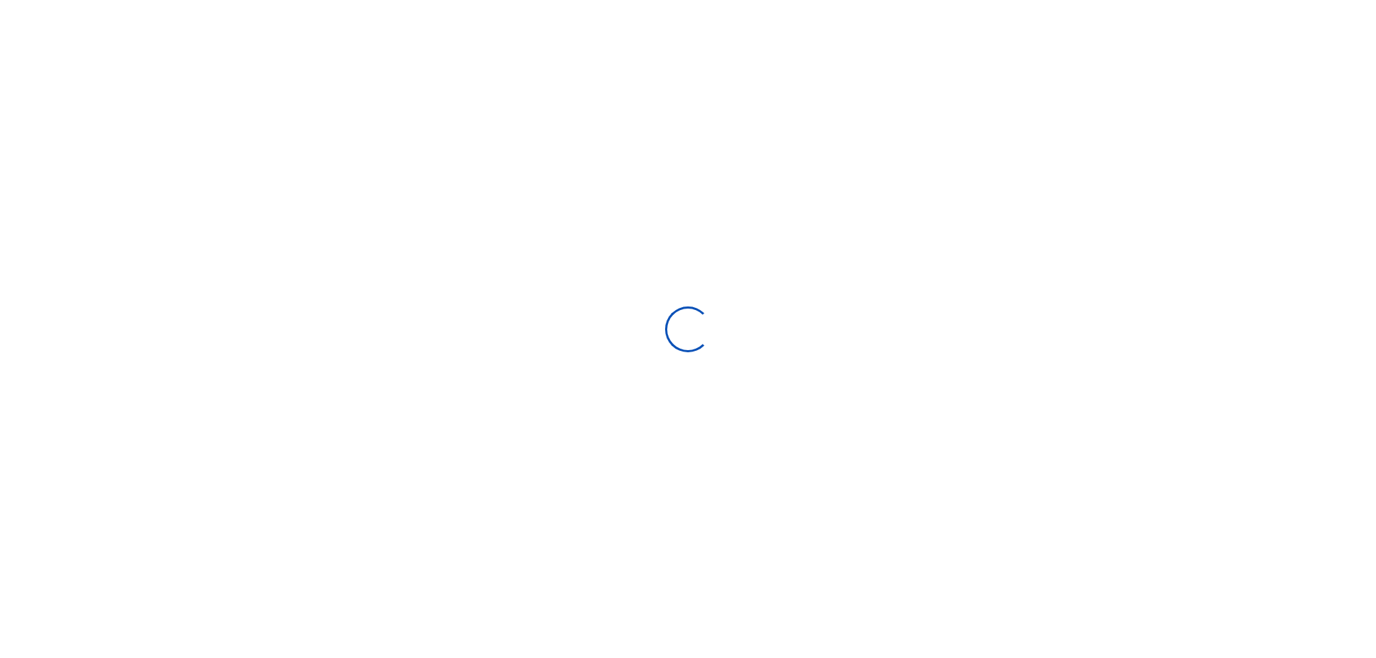
select select
type input "[DATE] - [DATE]"
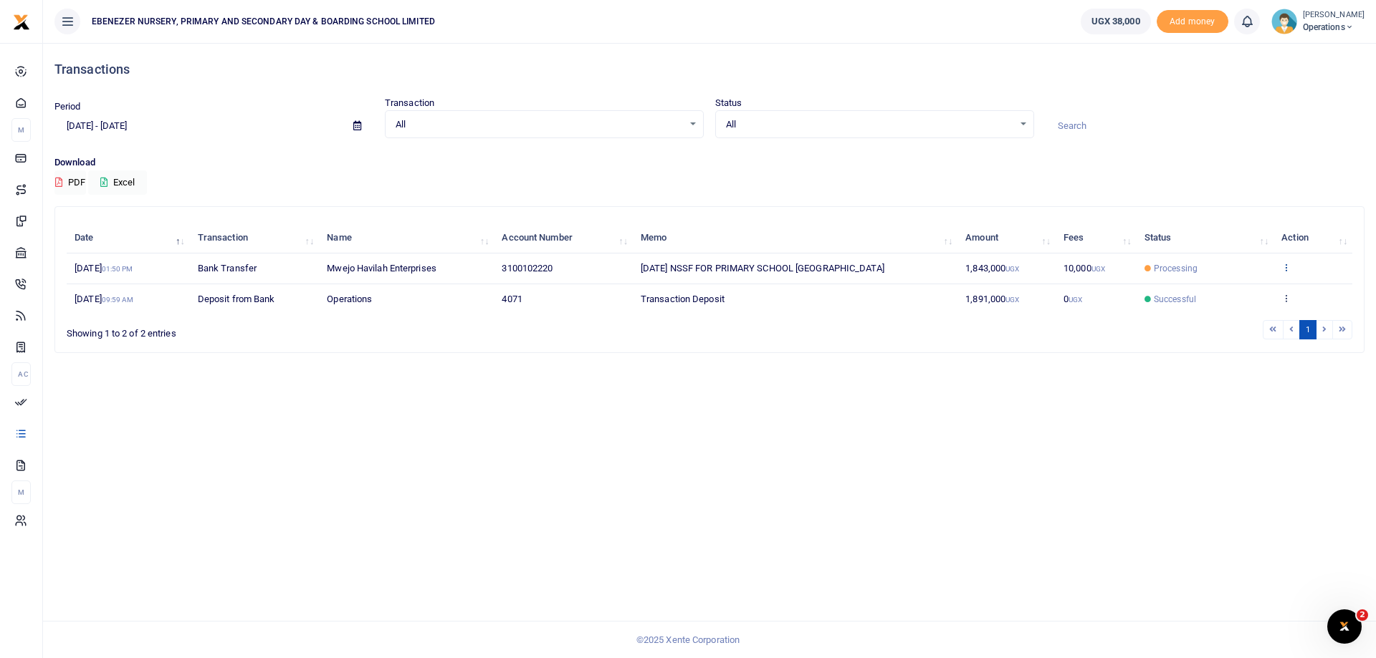
click at [1284, 269] on icon at bounding box center [1285, 267] width 9 height 10
click at [1113, 391] on div "Transactions Period [DATE] - [DATE] Transaction All Select an option... All Air…" at bounding box center [709, 350] width 1333 height 615
click at [110, 183] on button "Excel" at bounding box center [117, 183] width 59 height 24
click at [1285, 269] on icon at bounding box center [1285, 267] width 9 height 10
click at [1235, 292] on link "View details" at bounding box center [1233, 292] width 113 height 20
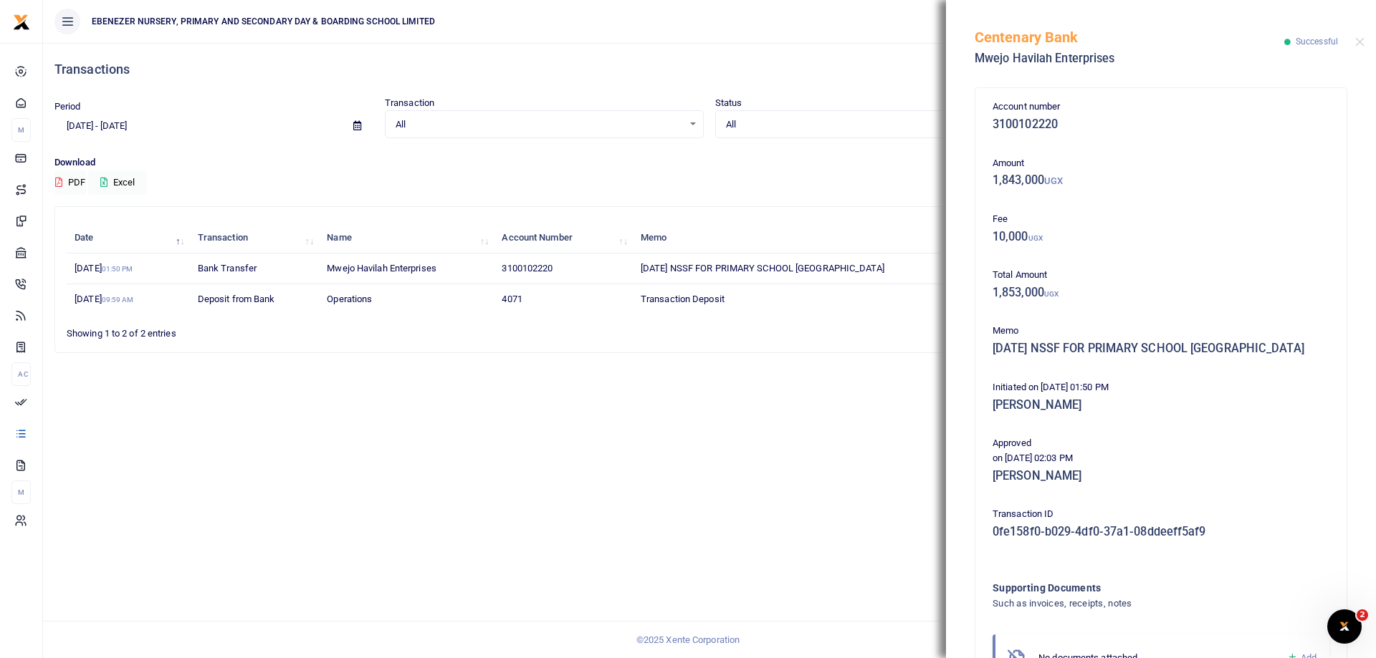
scroll to position [103, 0]
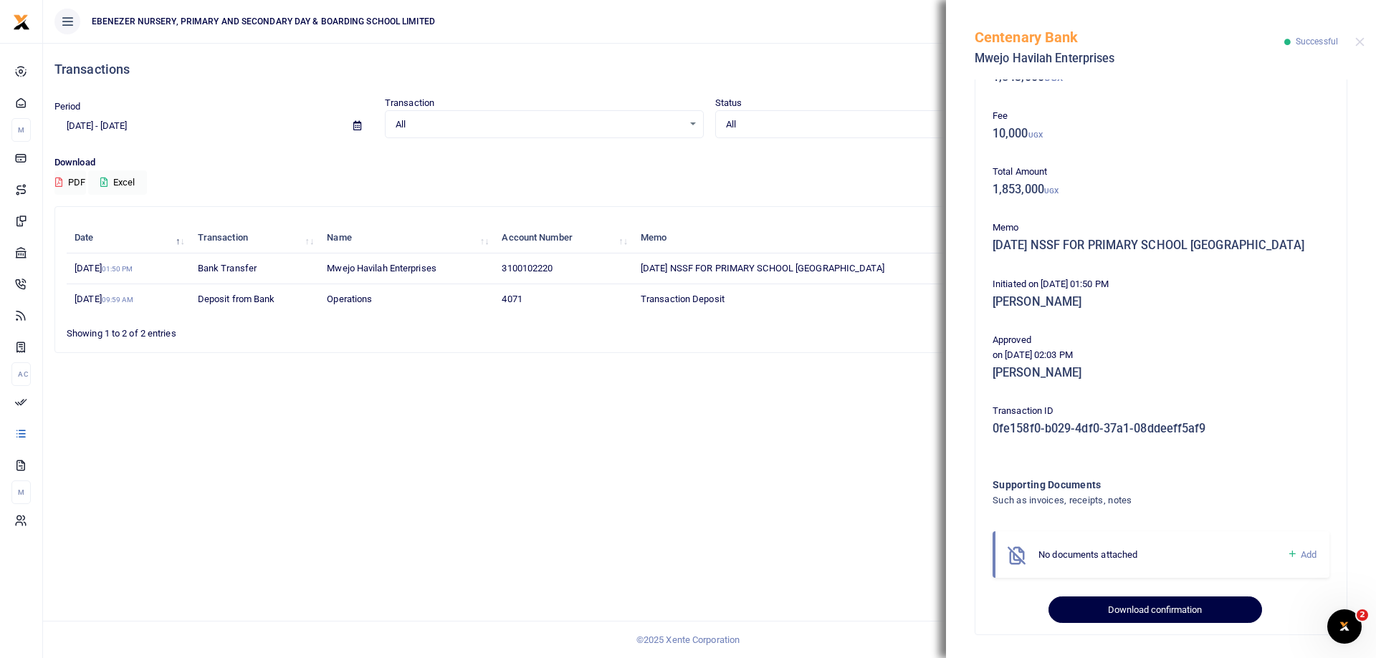
click at [1134, 607] on button "Download confirmation" at bounding box center [1154, 610] width 213 height 27
click at [1363, 42] on button "Close" at bounding box center [1359, 41] width 9 height 9
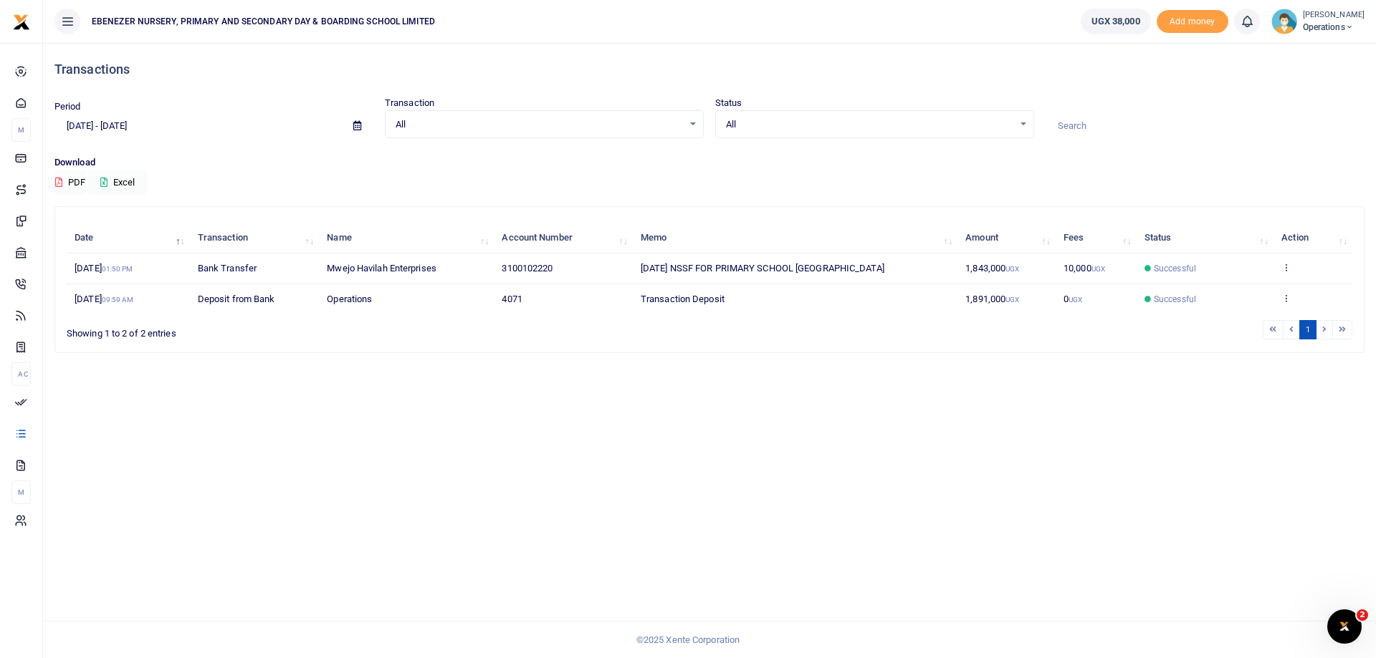
click at [70, 26] on icon at bounding box center [67, 22] width 14 height 16
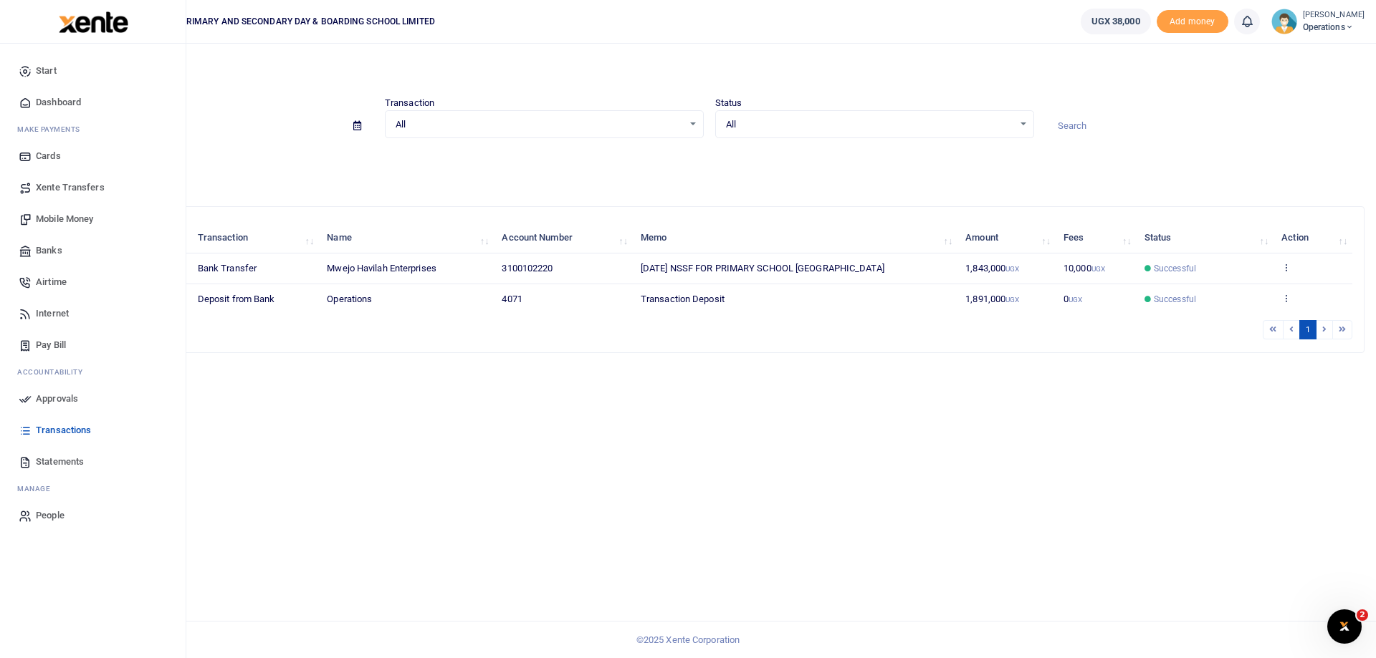
click at [57, 462] on span "Statements" at bounding box center [60, 462] width 48 height 14
